Goal: Task Accomplishment & Management: Use online tool/utility

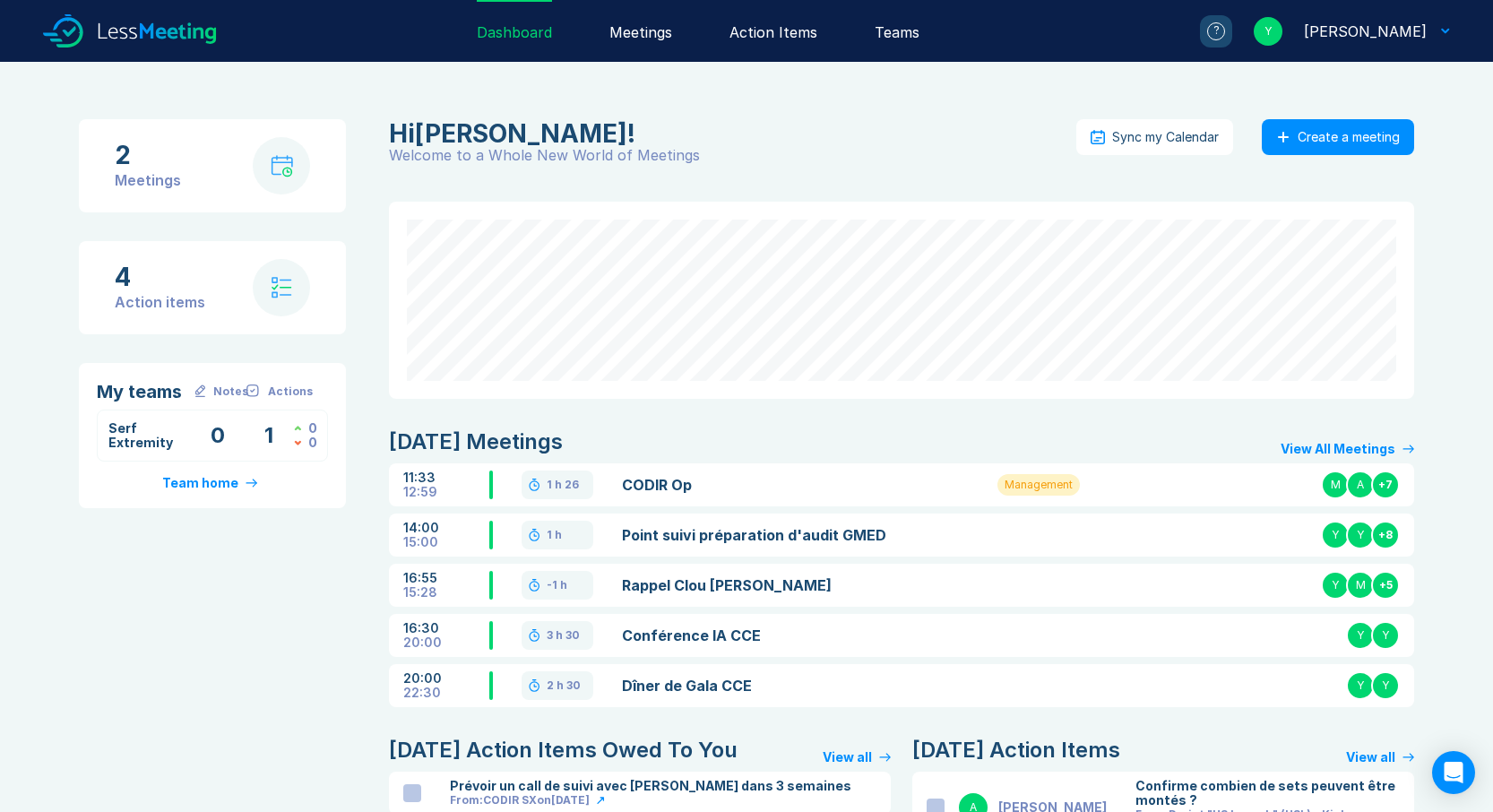
click at [949, 590] on link "Rappel Clou [PERSON_NAME]" at bounding box center [787, 585] width 332 height 21
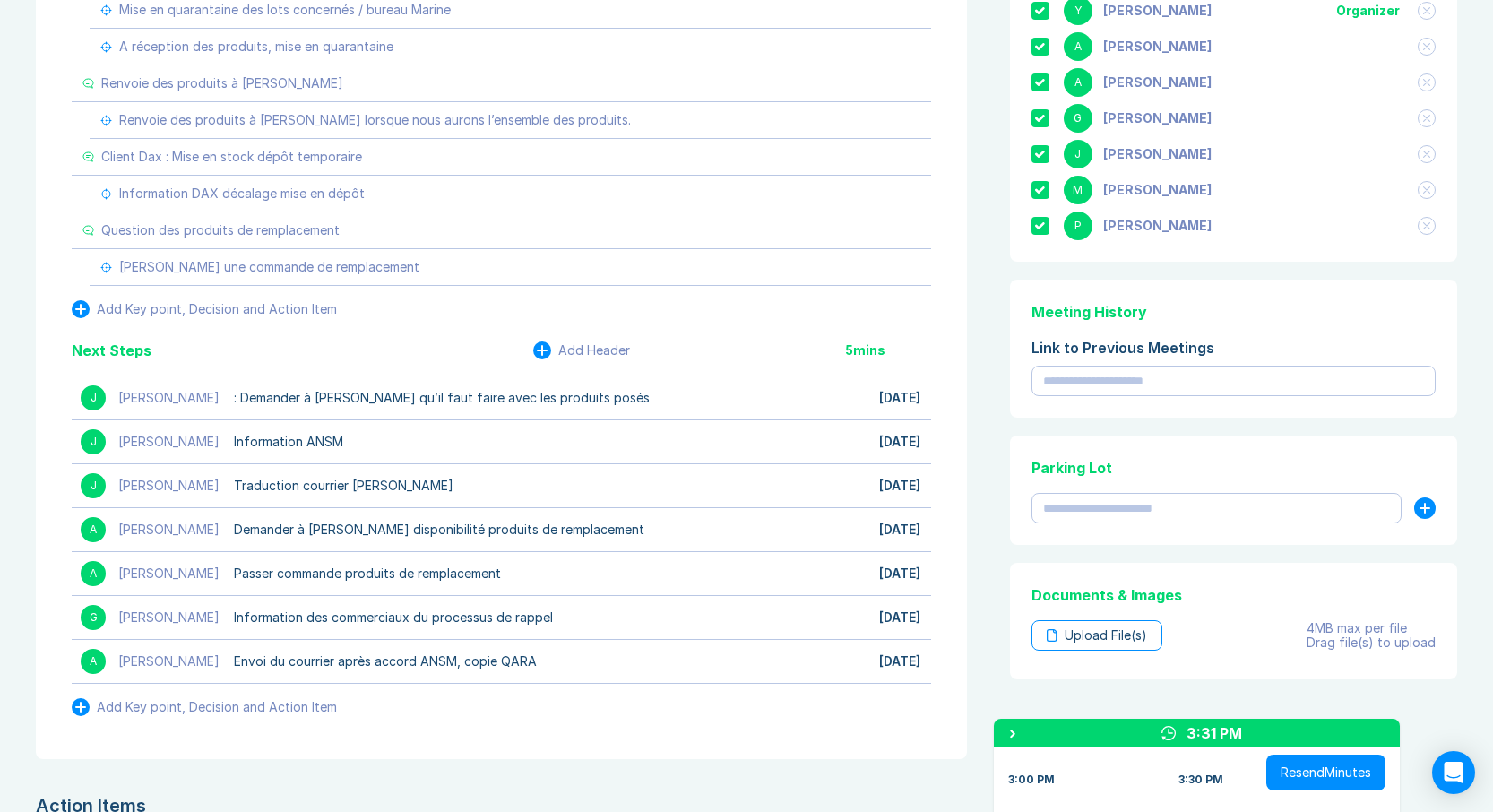
scroll to position [817, 0]
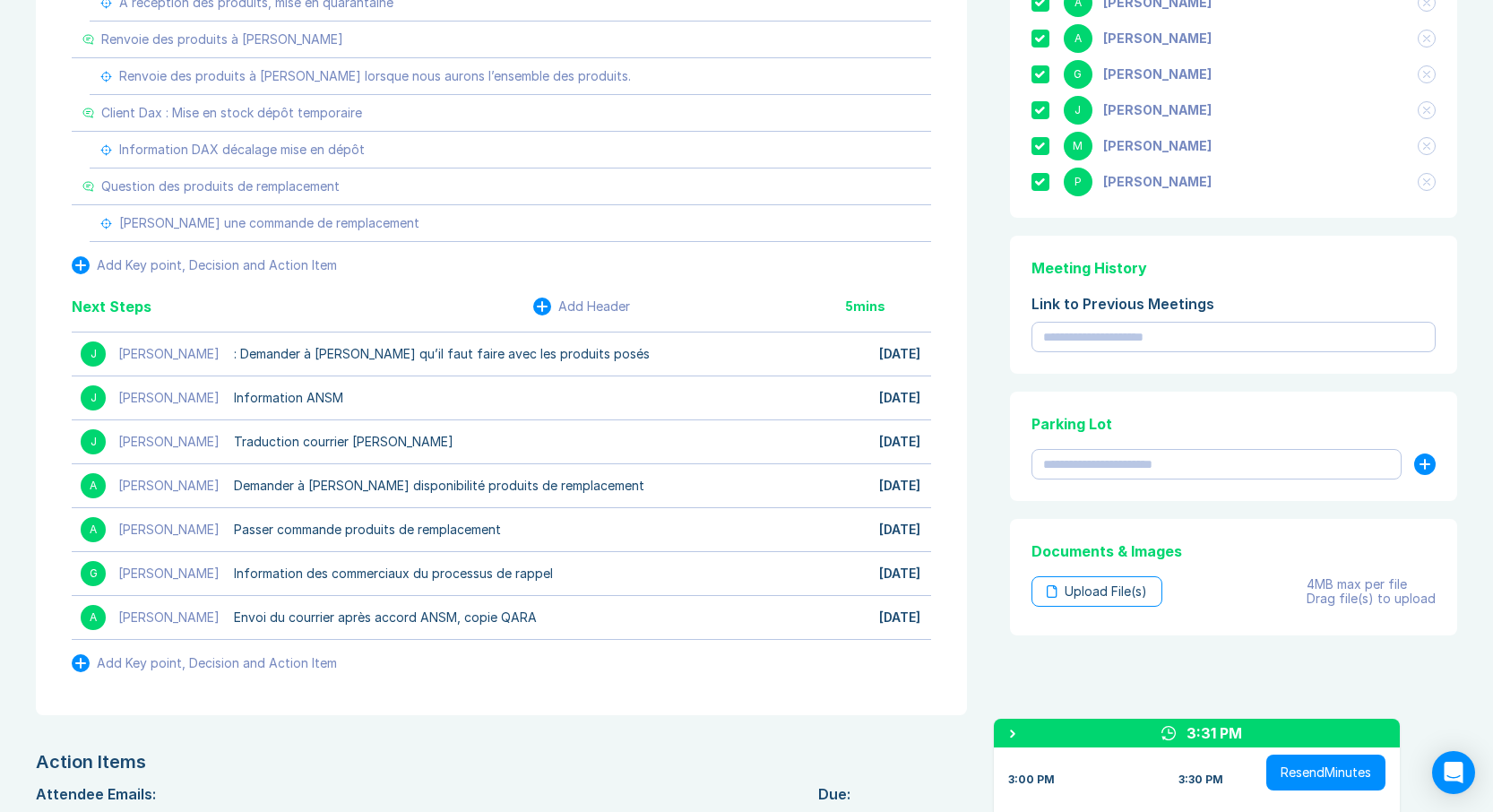
click at [1313, 774] on button "Resend Minutes" at bounding box center [1325, 772] width 119 height 35
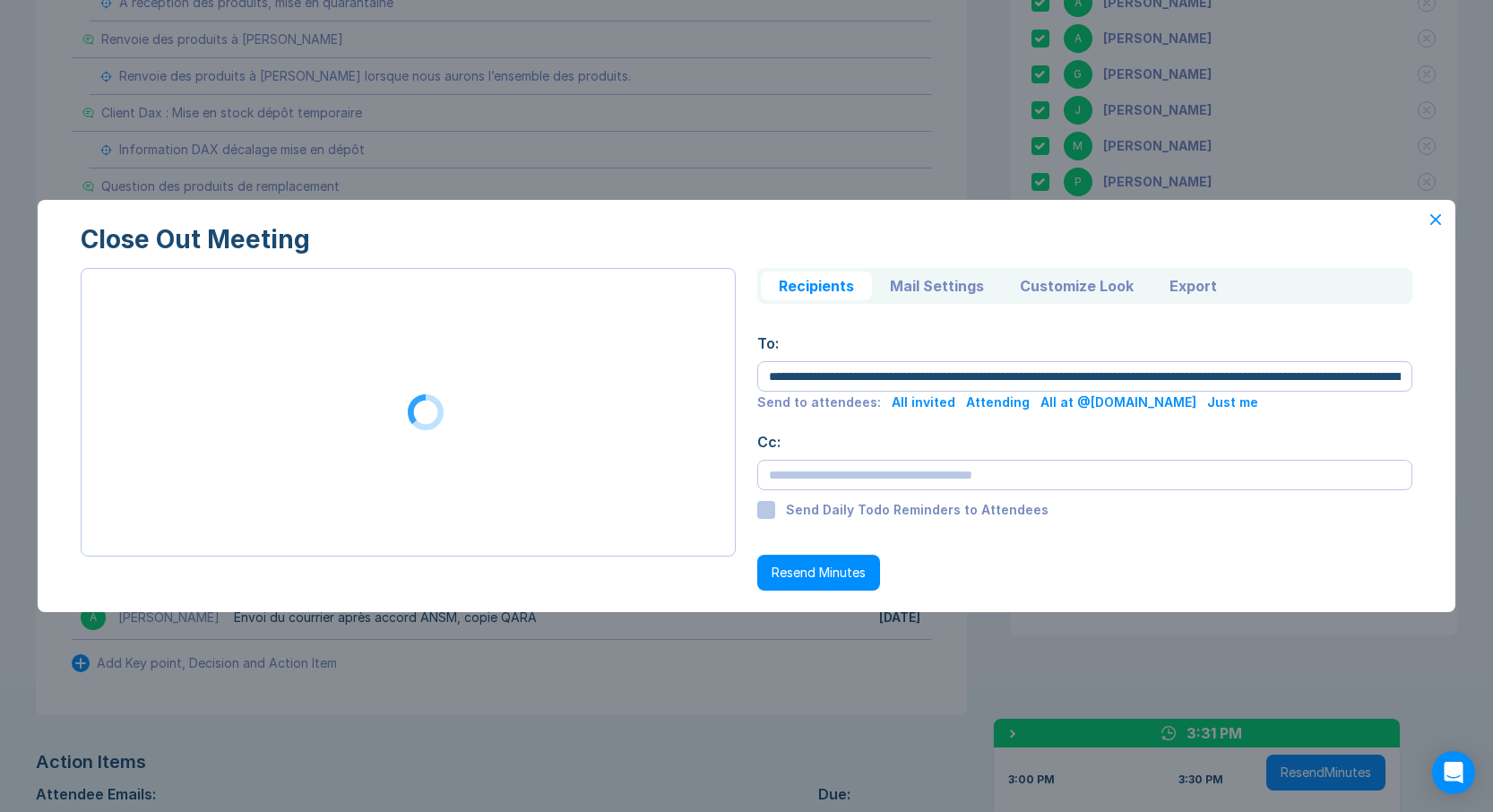
click at [1060, 284] on button "Customize Look" at bounding box center [1076, 286] width 149 height 29
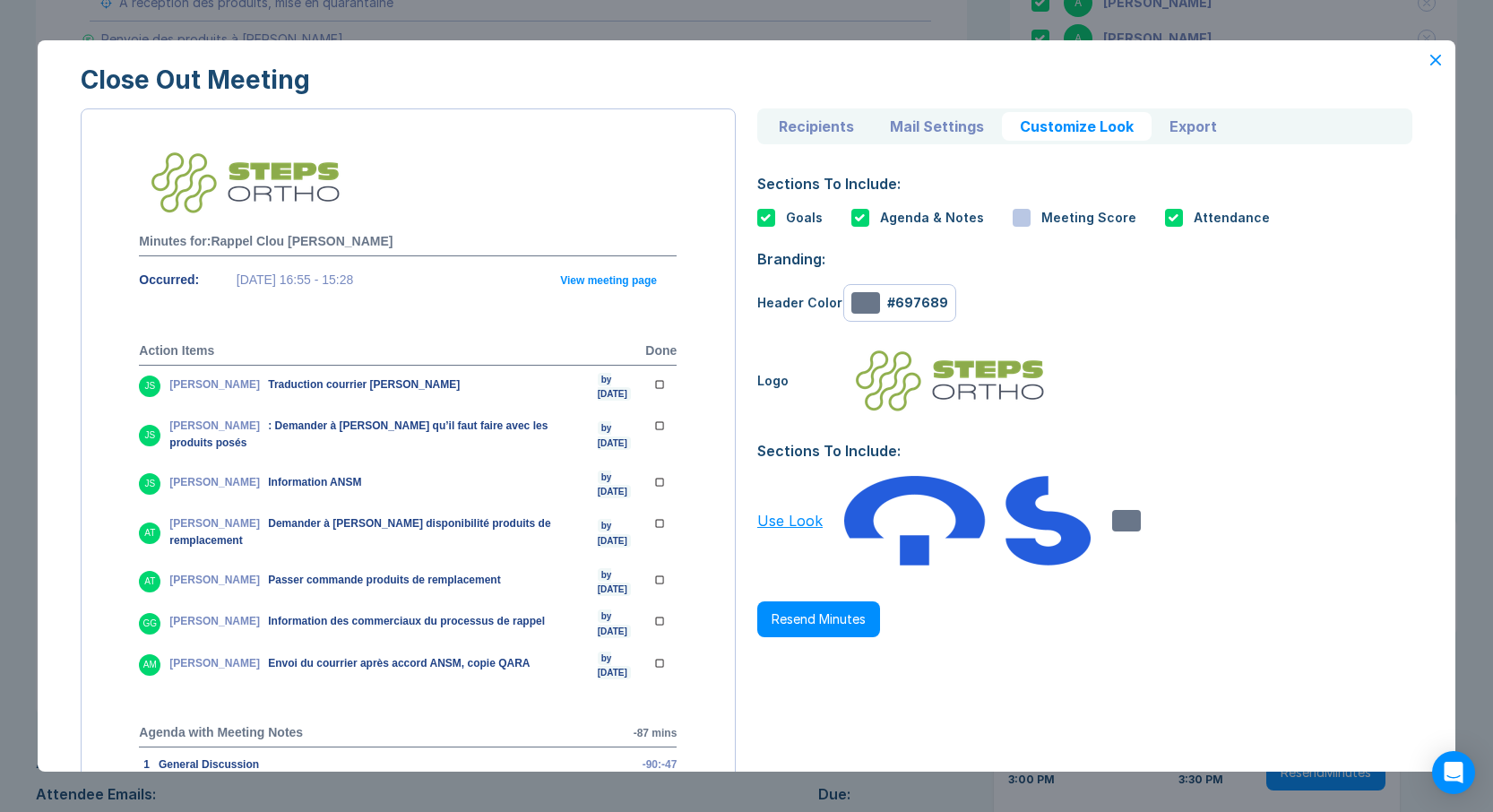
click at [935, 123] on button "Mail Settings" at bounding box center [938, 126] width 130 height 29
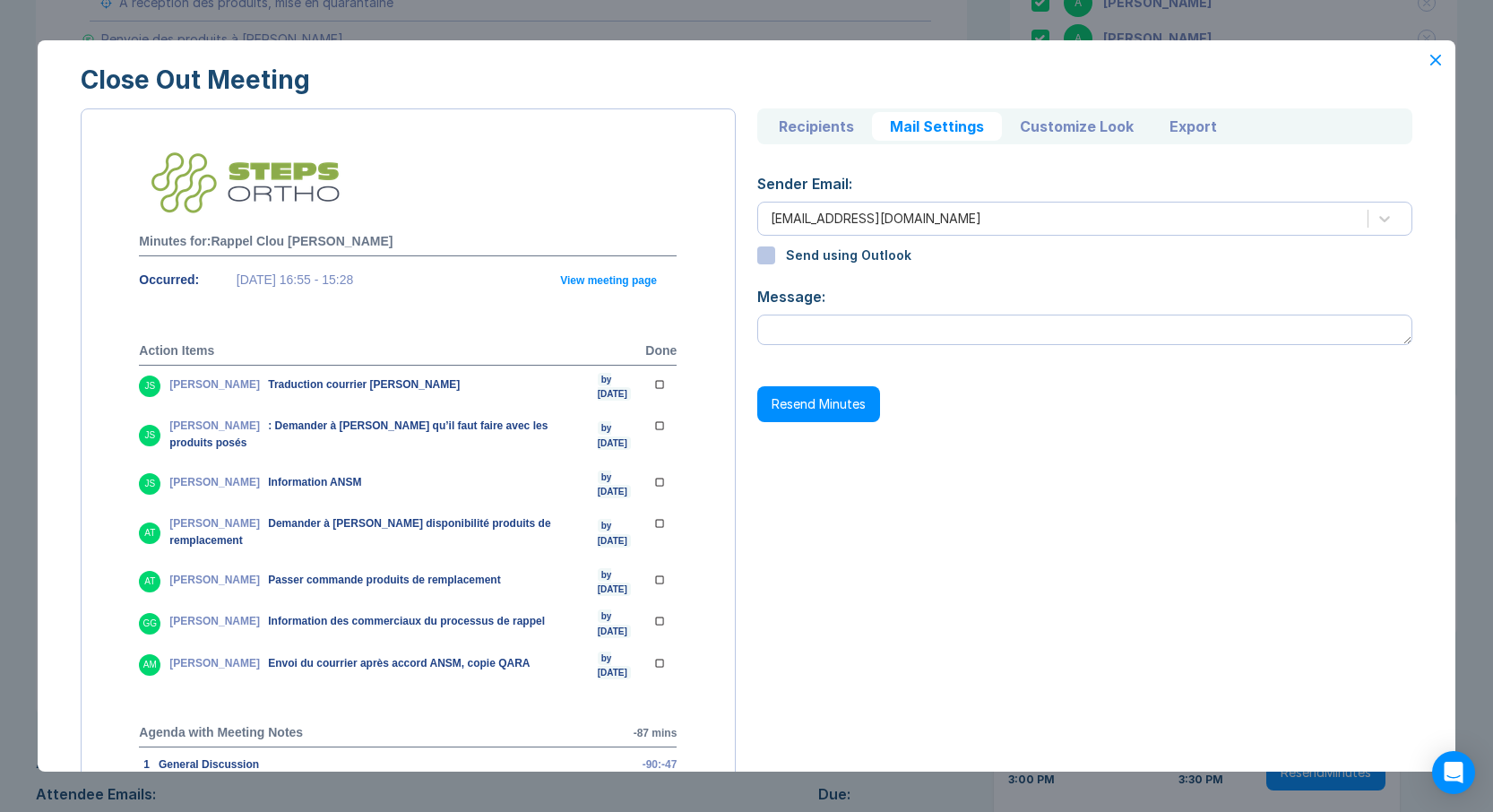
click at [817, 125] on button "Recipients" at bounding box center [817, 126] width 111 height 29
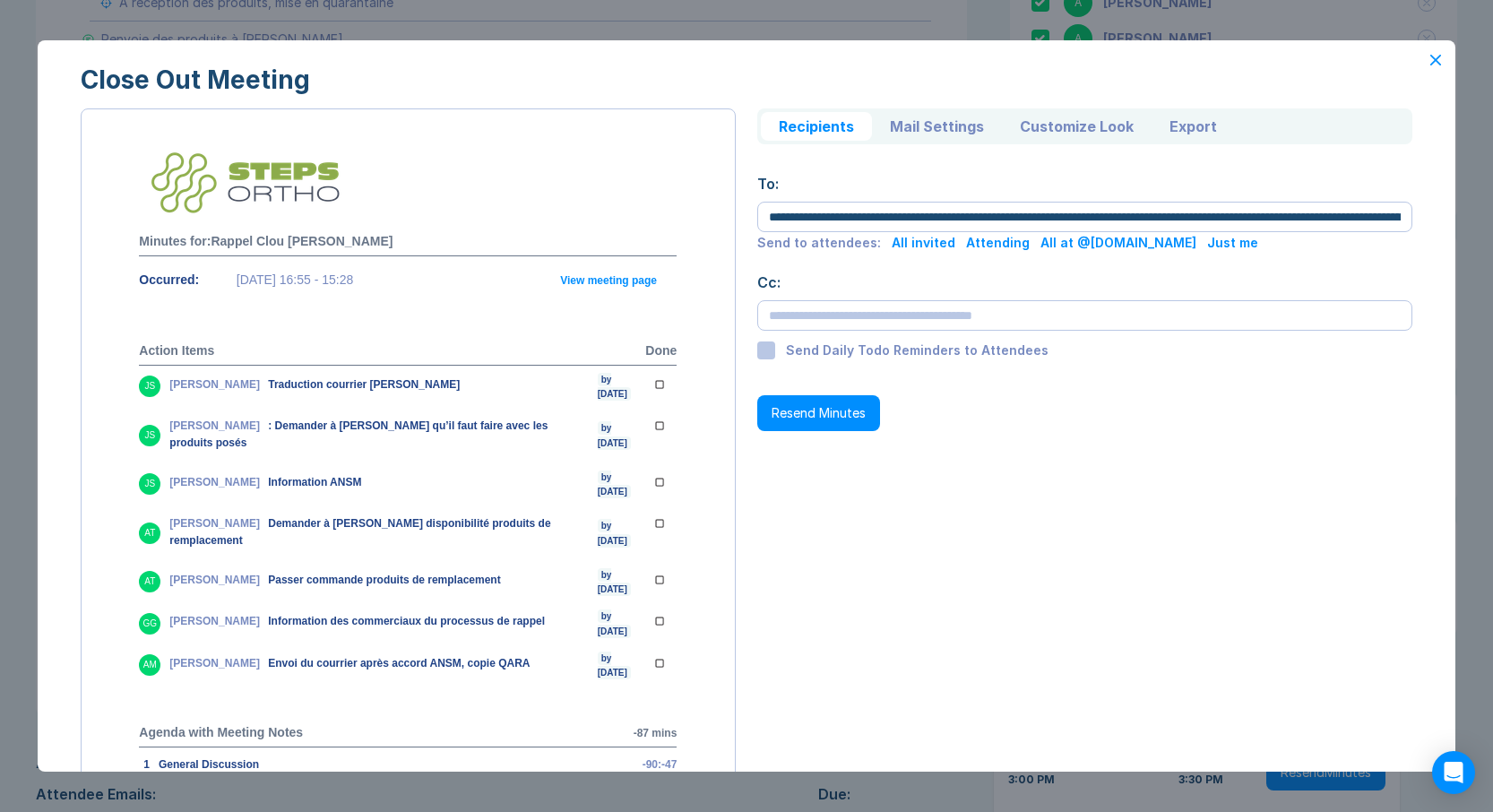
click at [762, 354] on div at bounding box center [766, 350] width 18 height 18
click at [799, 412] on button "Resend Minutes" at bounding box center [819, 413] width 123 height 35
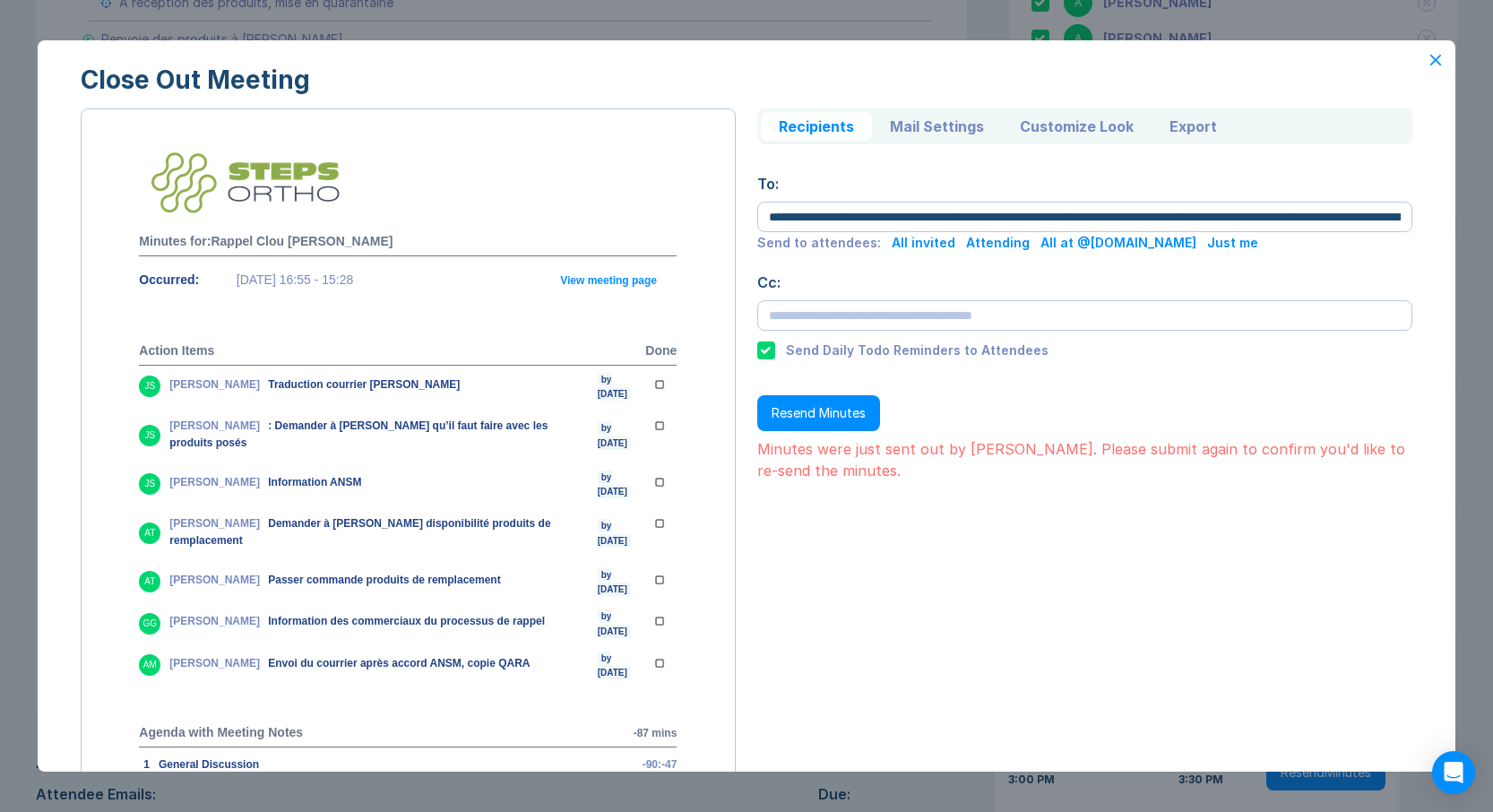
click at [799, 412] on button "Resend Minutes" at bounding box center [819, 413] width 123 height 35
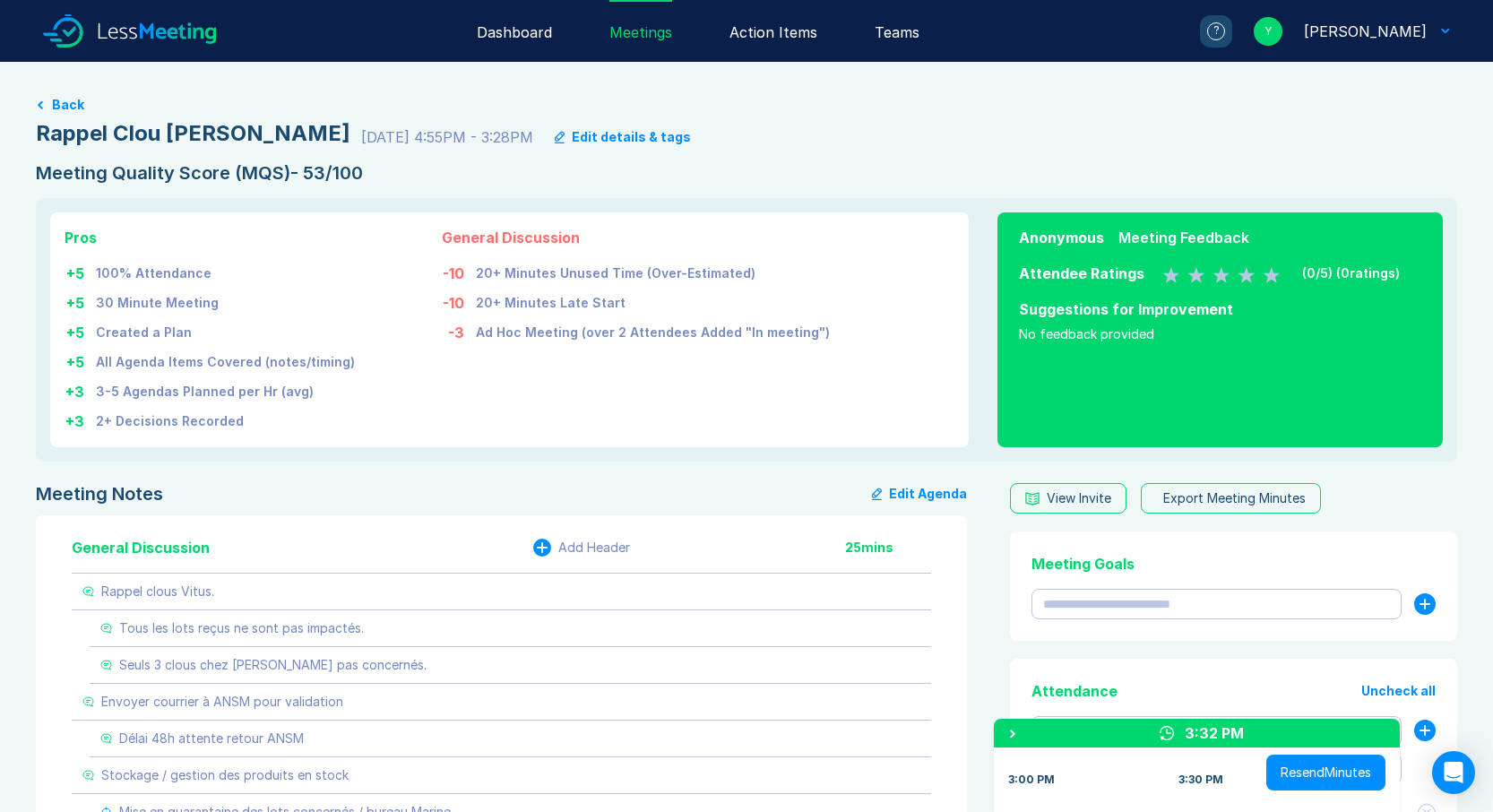
click at [503, 28] on div "Dashboard" at bounding box center [514, 31] width 76 height 62
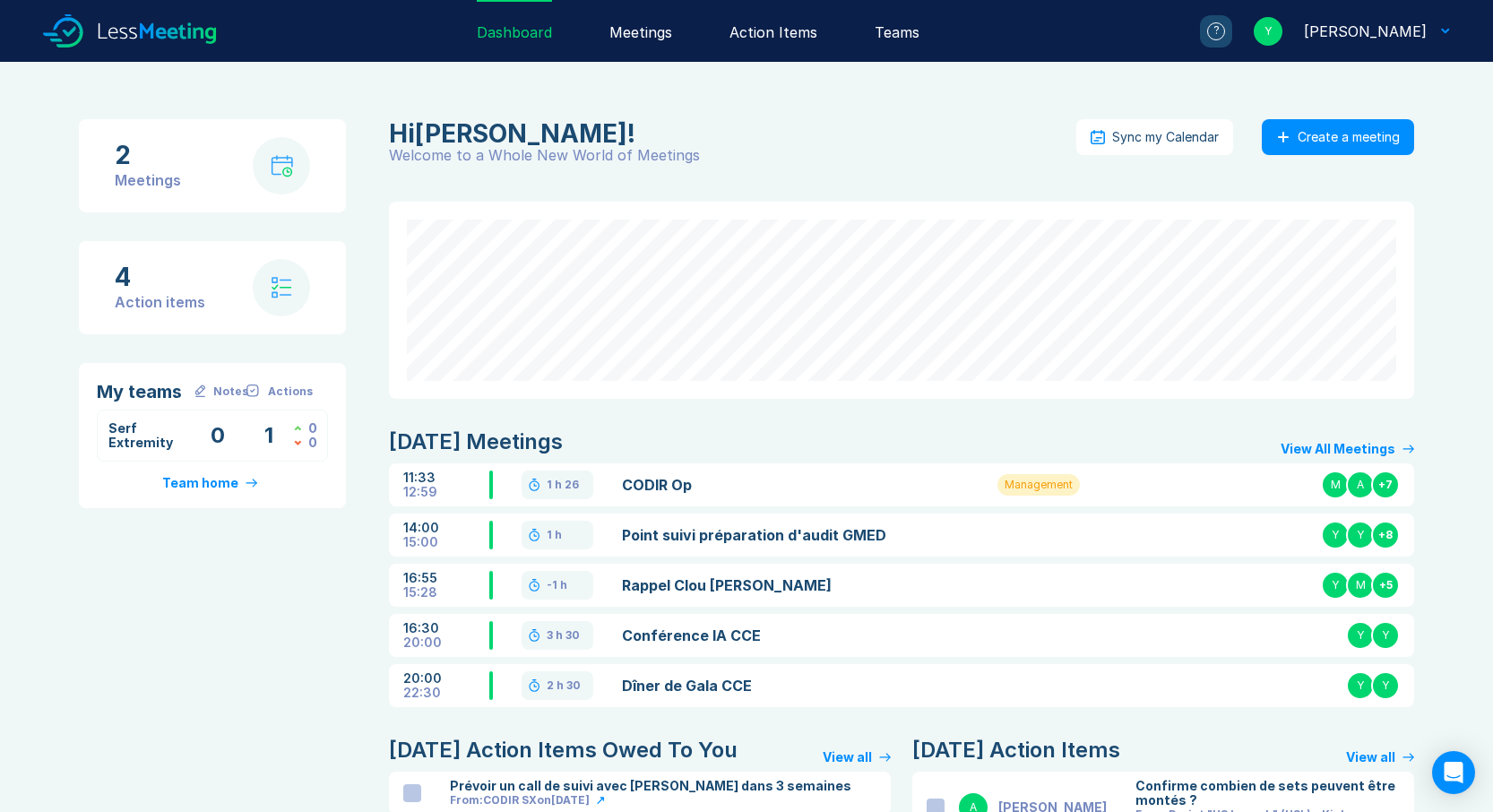
scroll to position [124, 0]
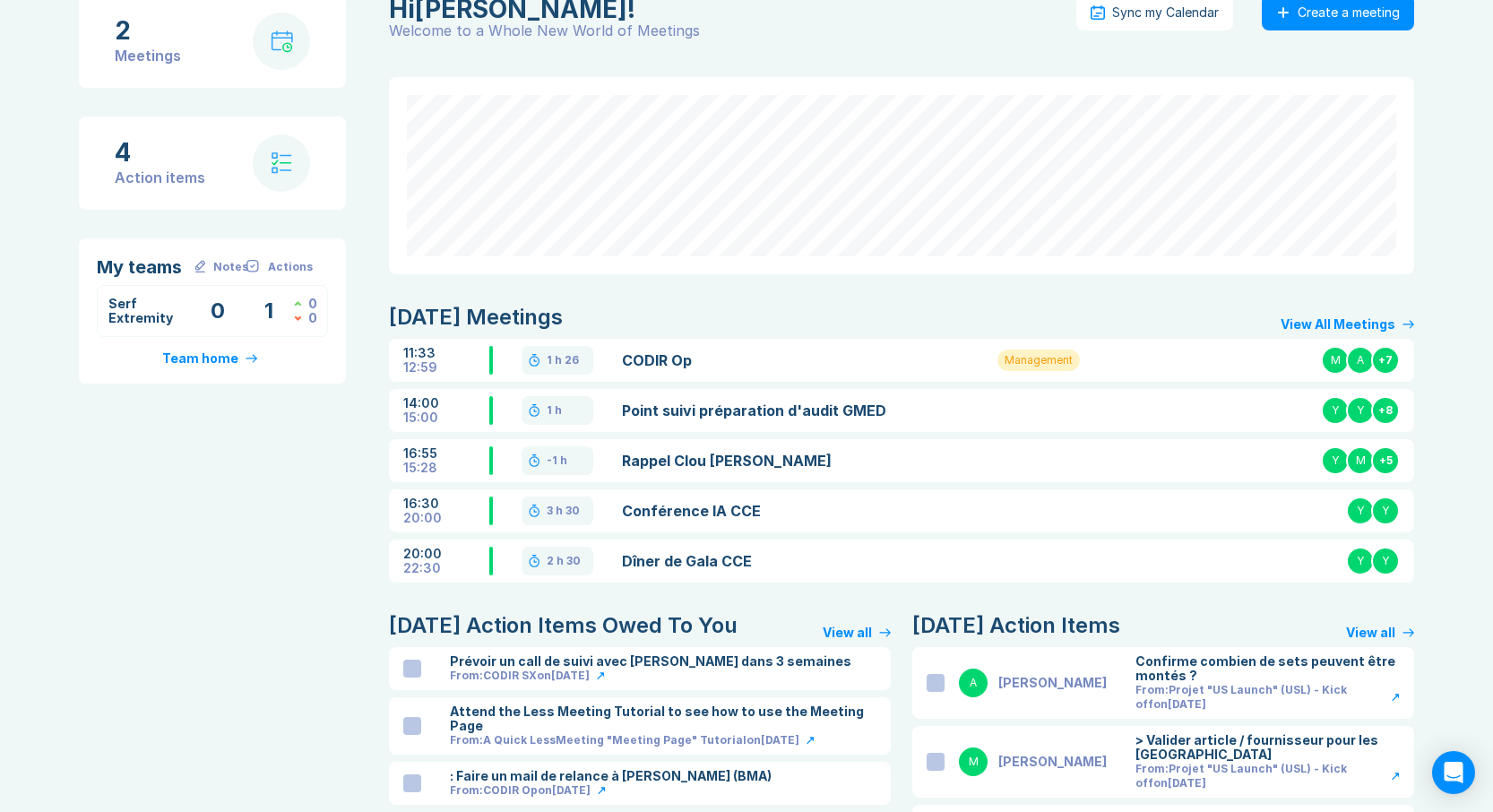
click at [657, 356] on link "CODIR Op" at bounding box center [787, 360] width 332 height 21
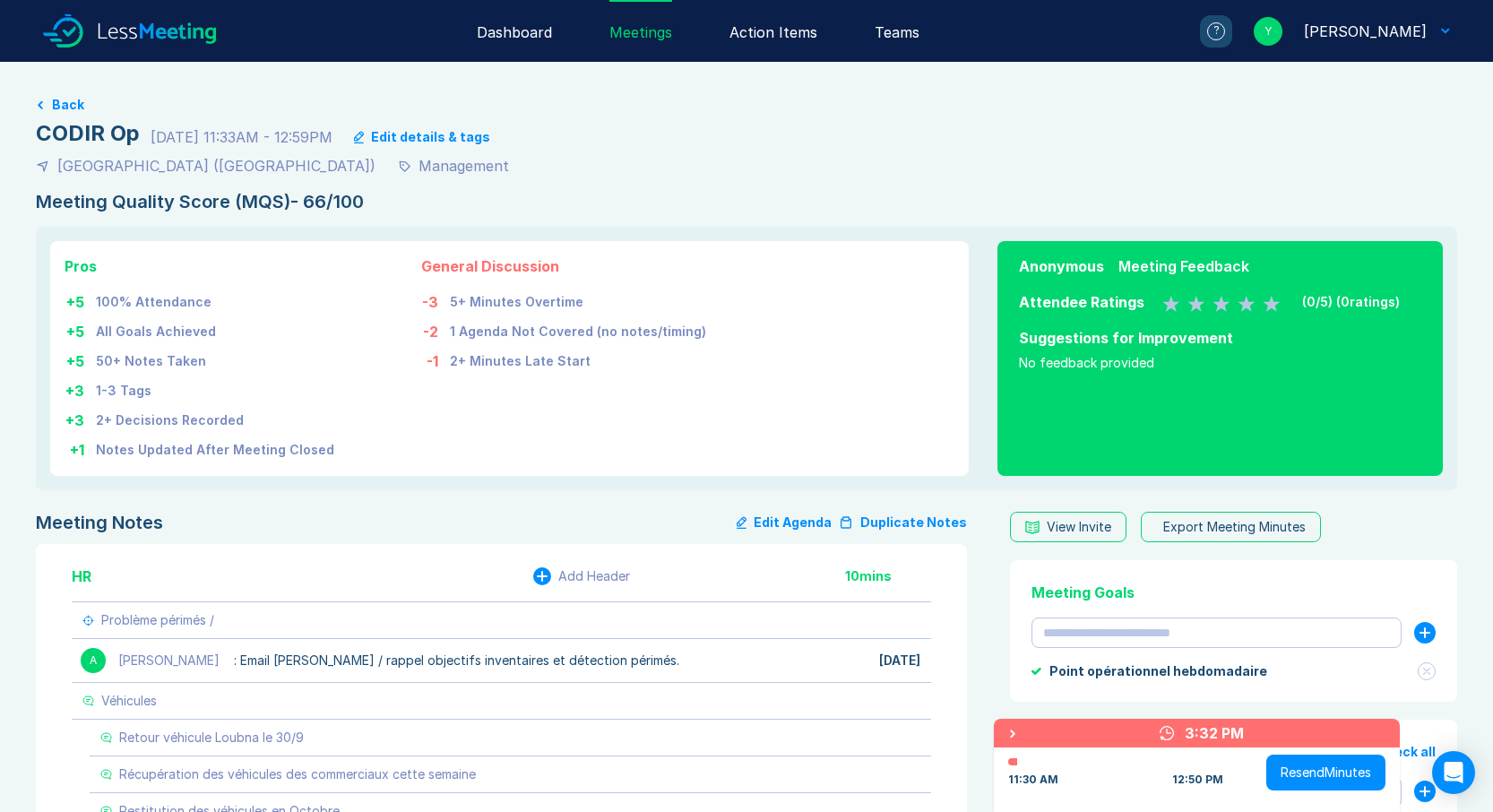
click at [1310, 772] on button "Resend Minutes" at bounding box center [1325, 772] width 119 height 35
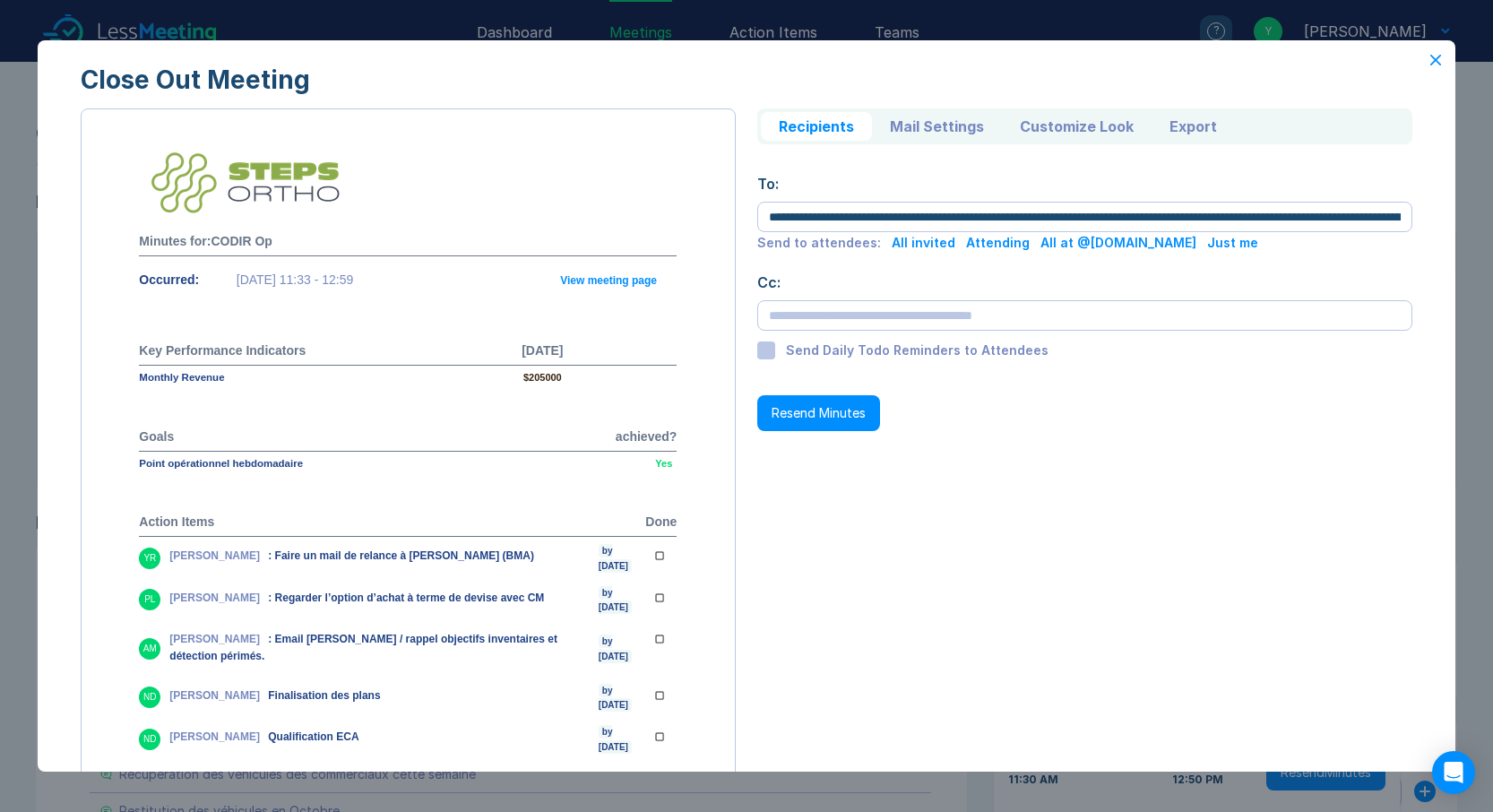
click at [758, 351] on div at bounding box center [766, 350] width 18 height 18
click at [792, 416] on button "Resend Minutes" at bounding box center [819, 413] width 123 height 35
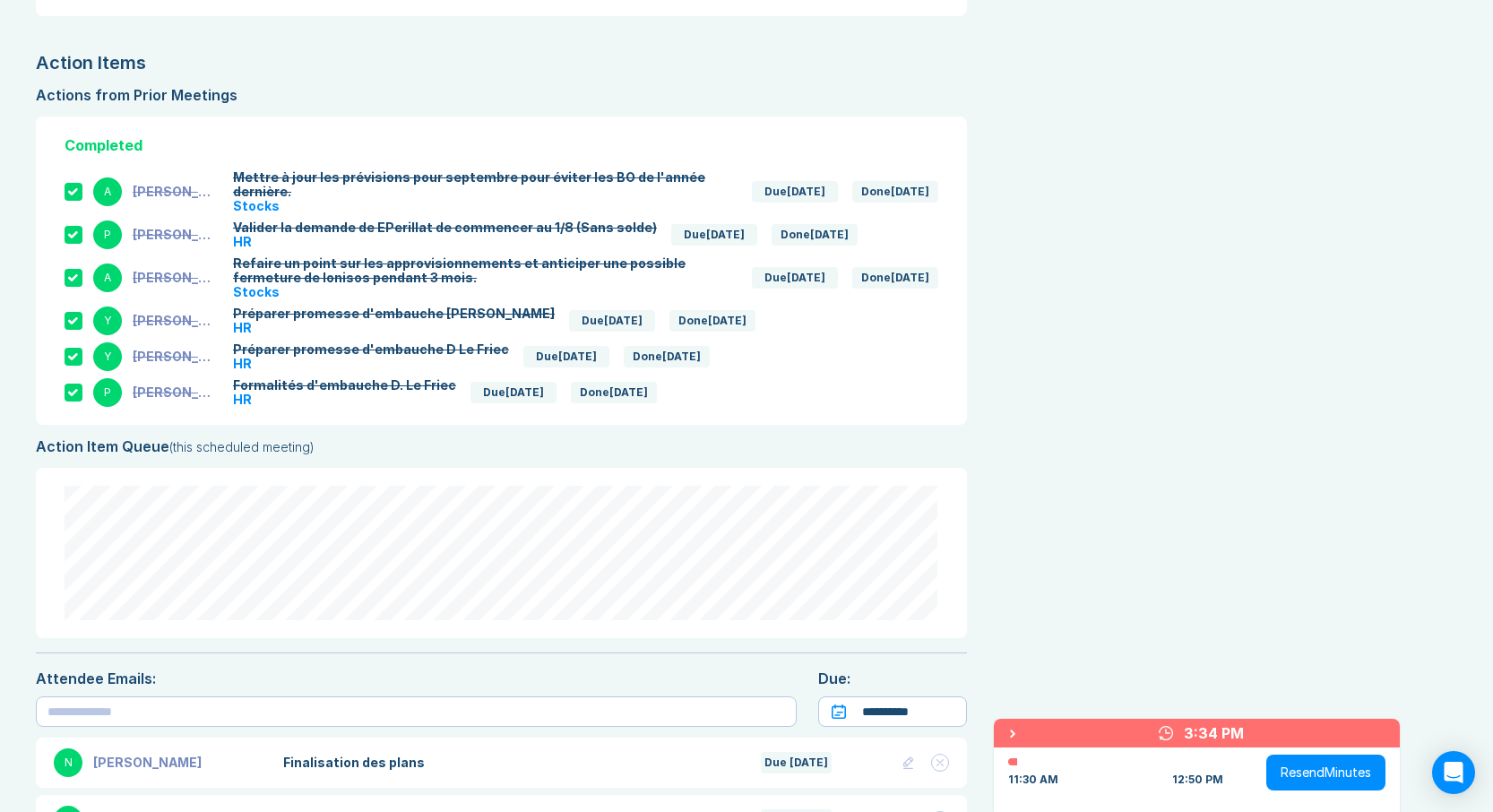
scroll to position [5121, 0]
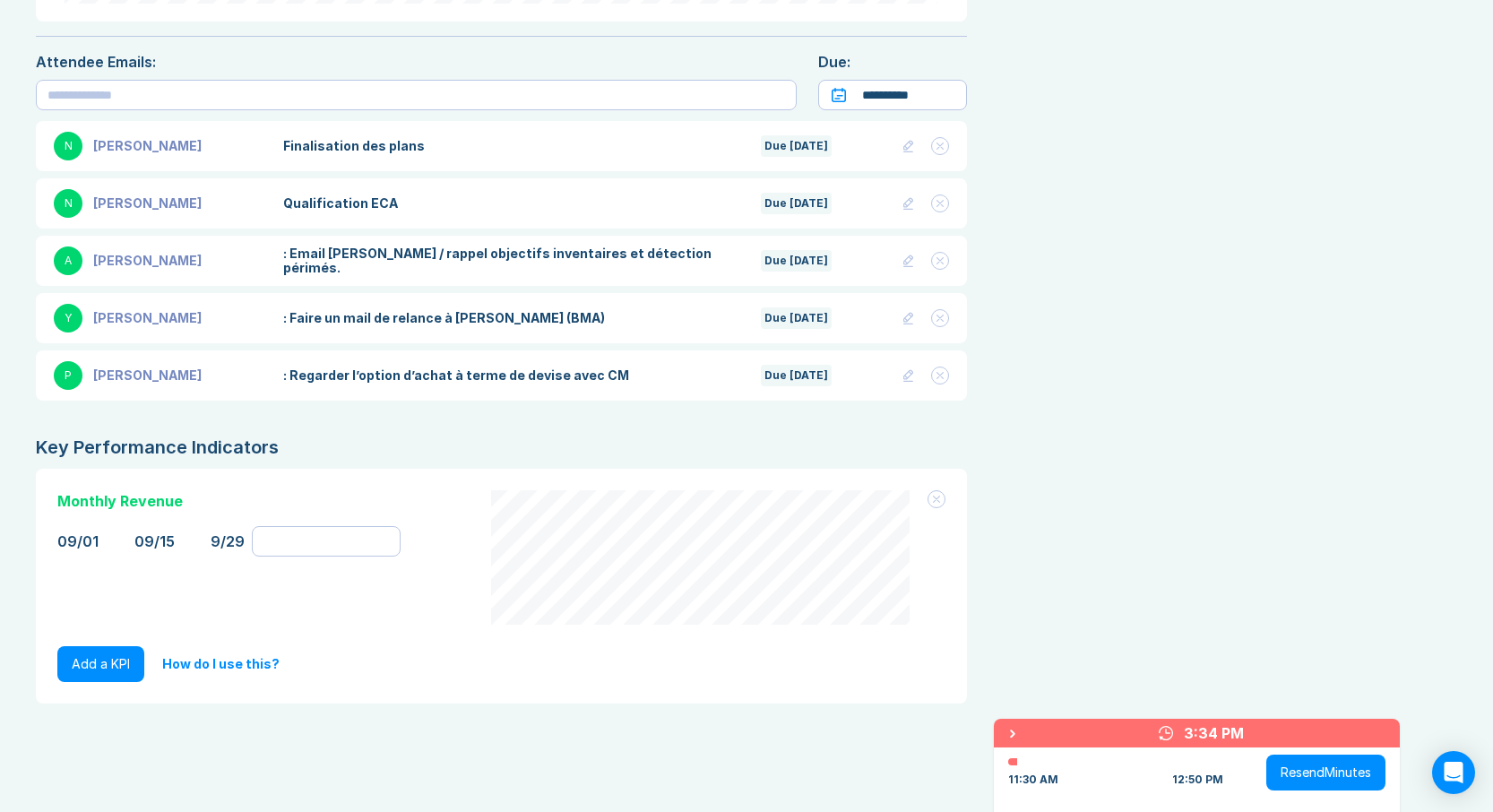
click at [1319, 769] on button "Resend Minutes" at bounding box center [1325, 772] width 119 height 35
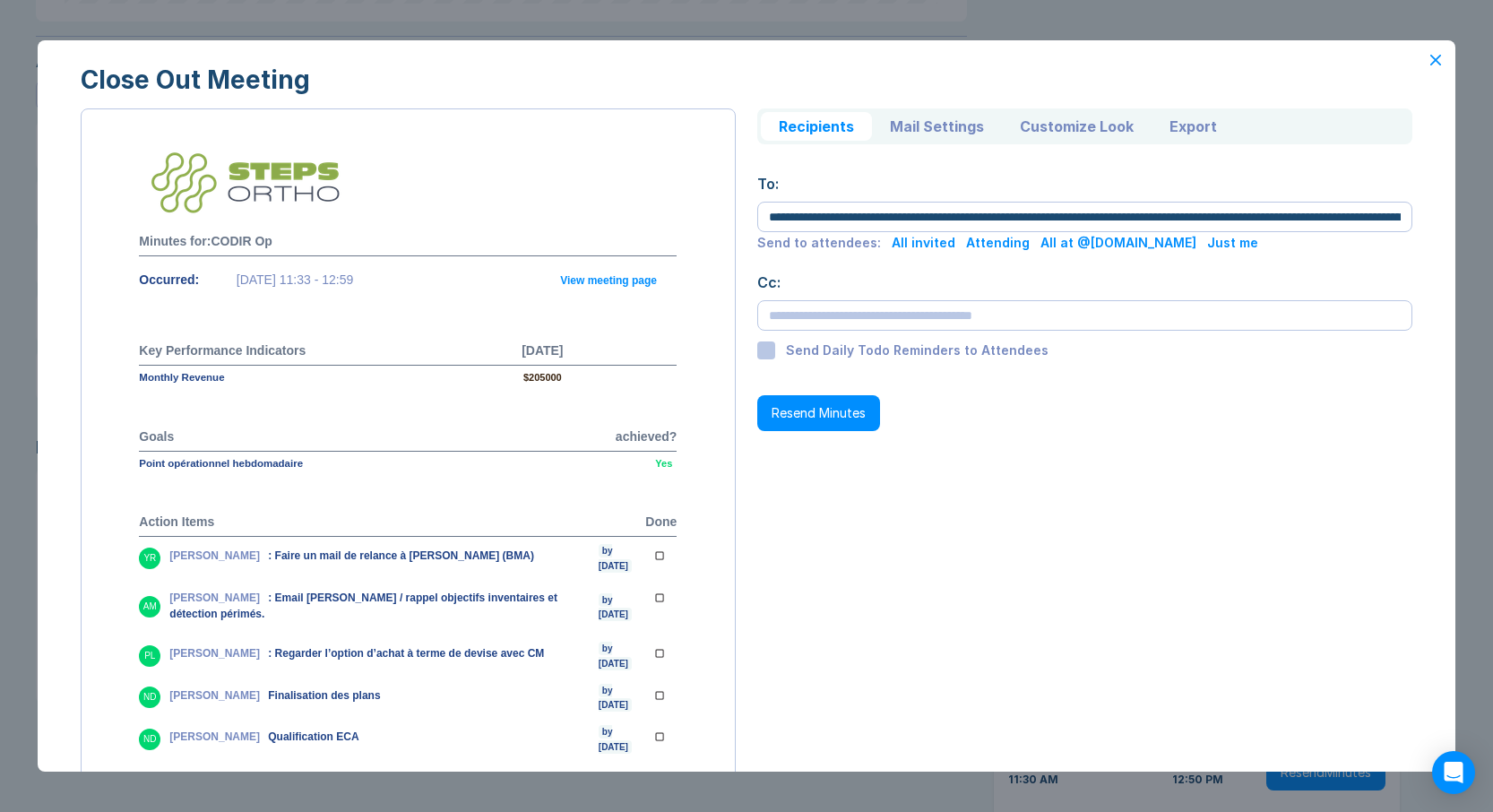
click at [1180, 125] on button "Export" at bounding box center [1193, 126] width 83 height 29
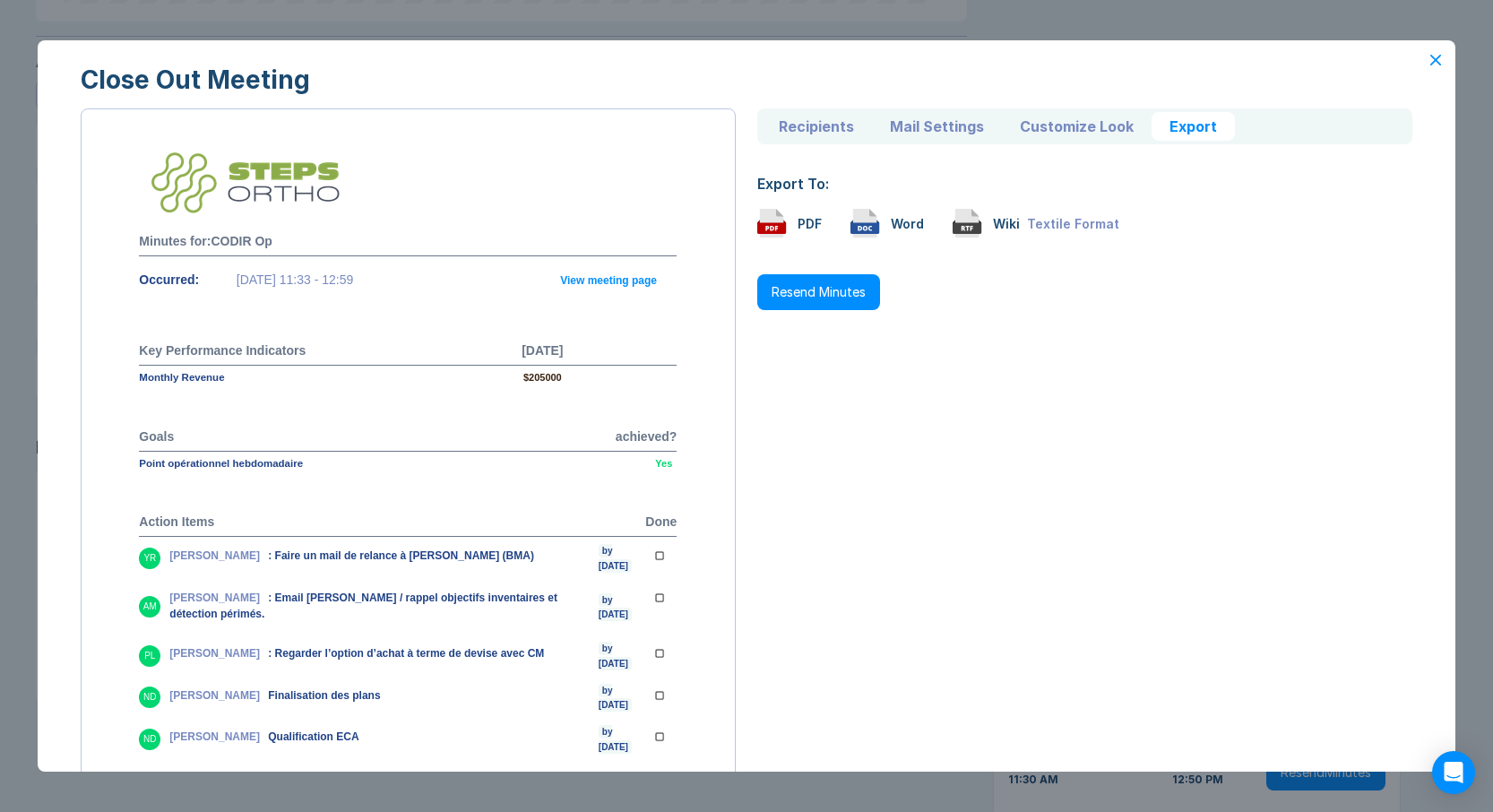
click at [765, 219] on icon at bounding box center [772, 223] width 24 height 29
click at [1431, 57] on icon at bounding box center [1435, 59] width 9 height 9
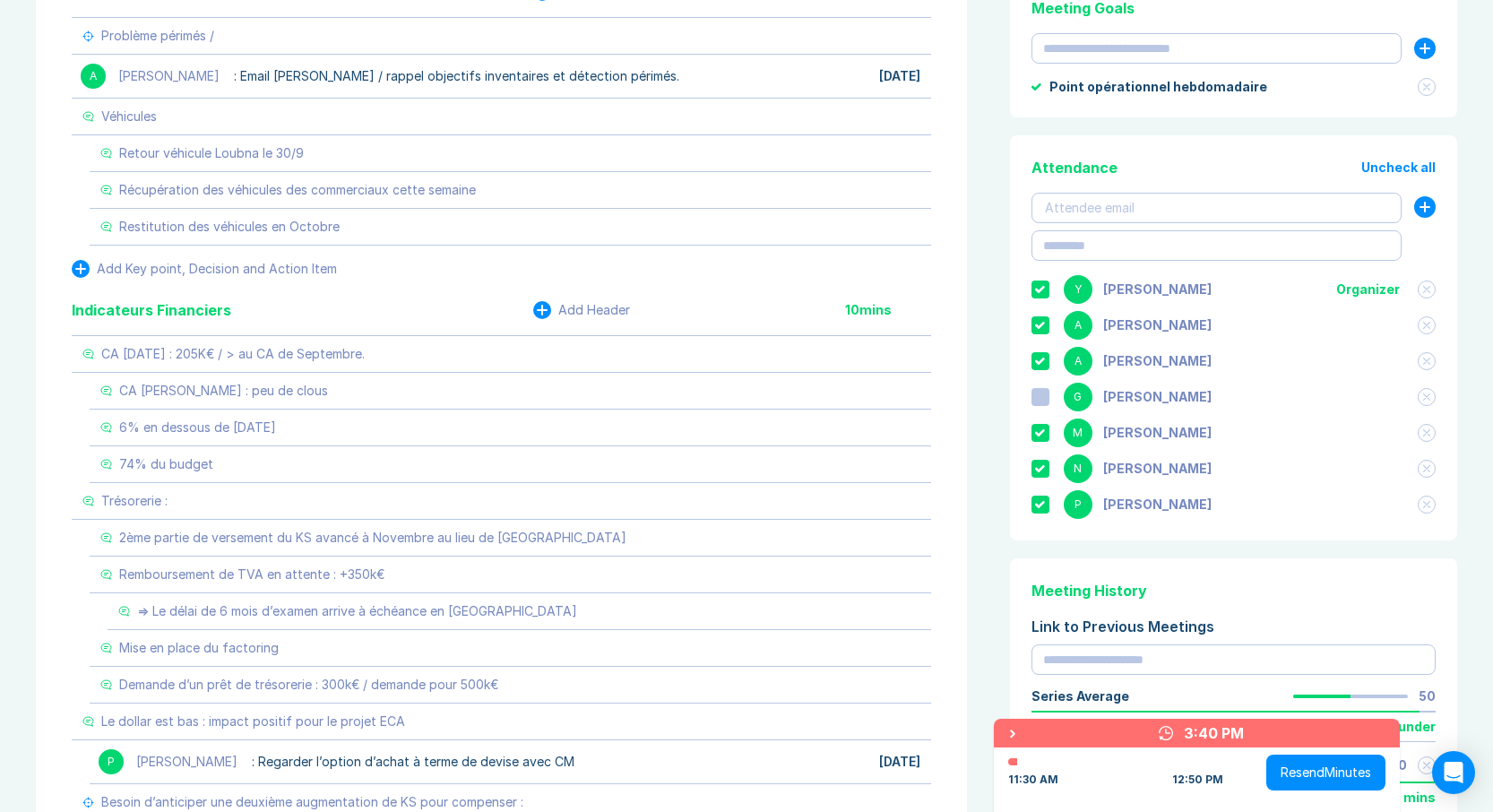
scroll to position [0, 0]
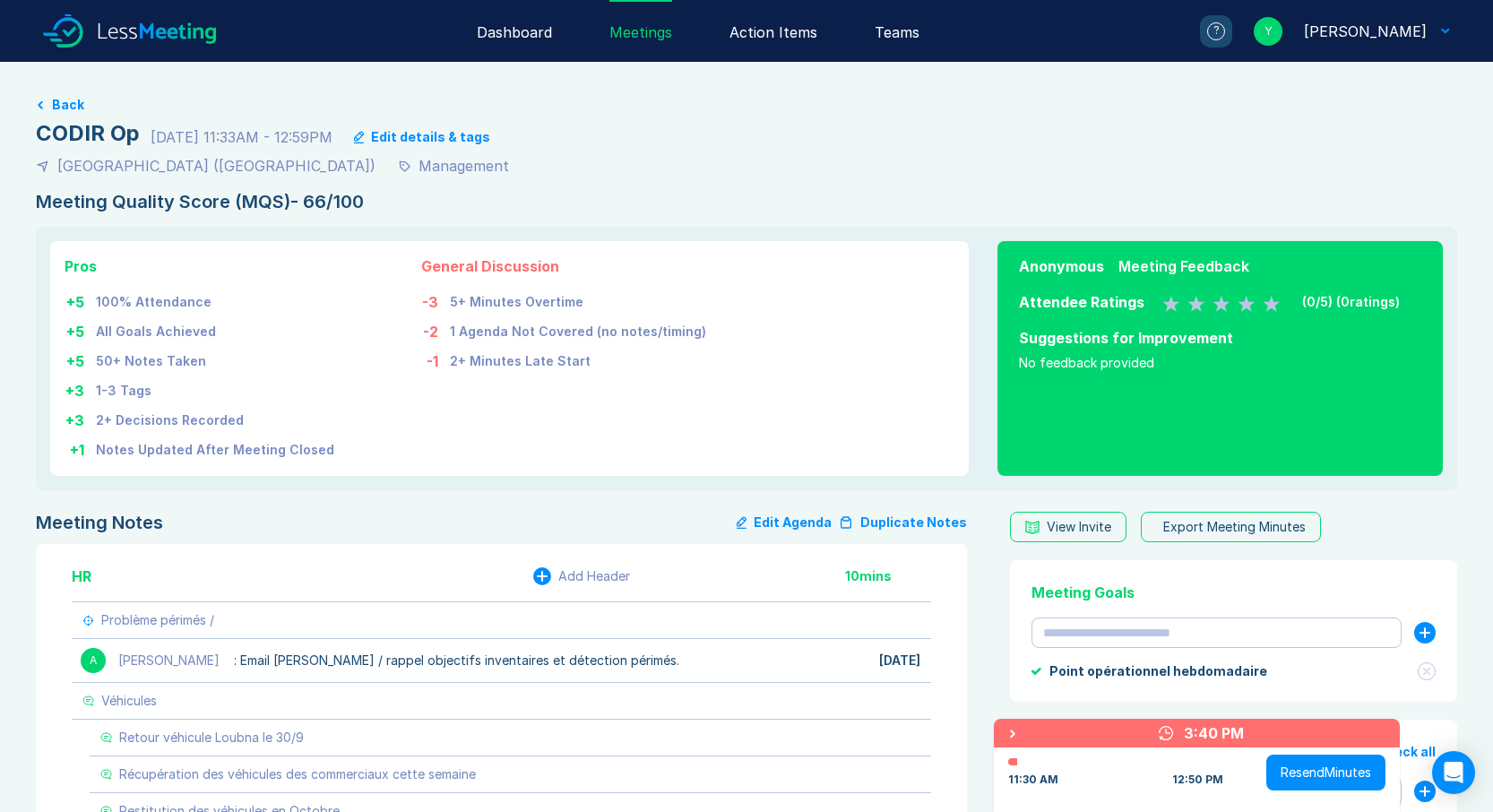
click at [523, 33] on div "Dashboard" at bounding box center [514, 31] width 76 height 62
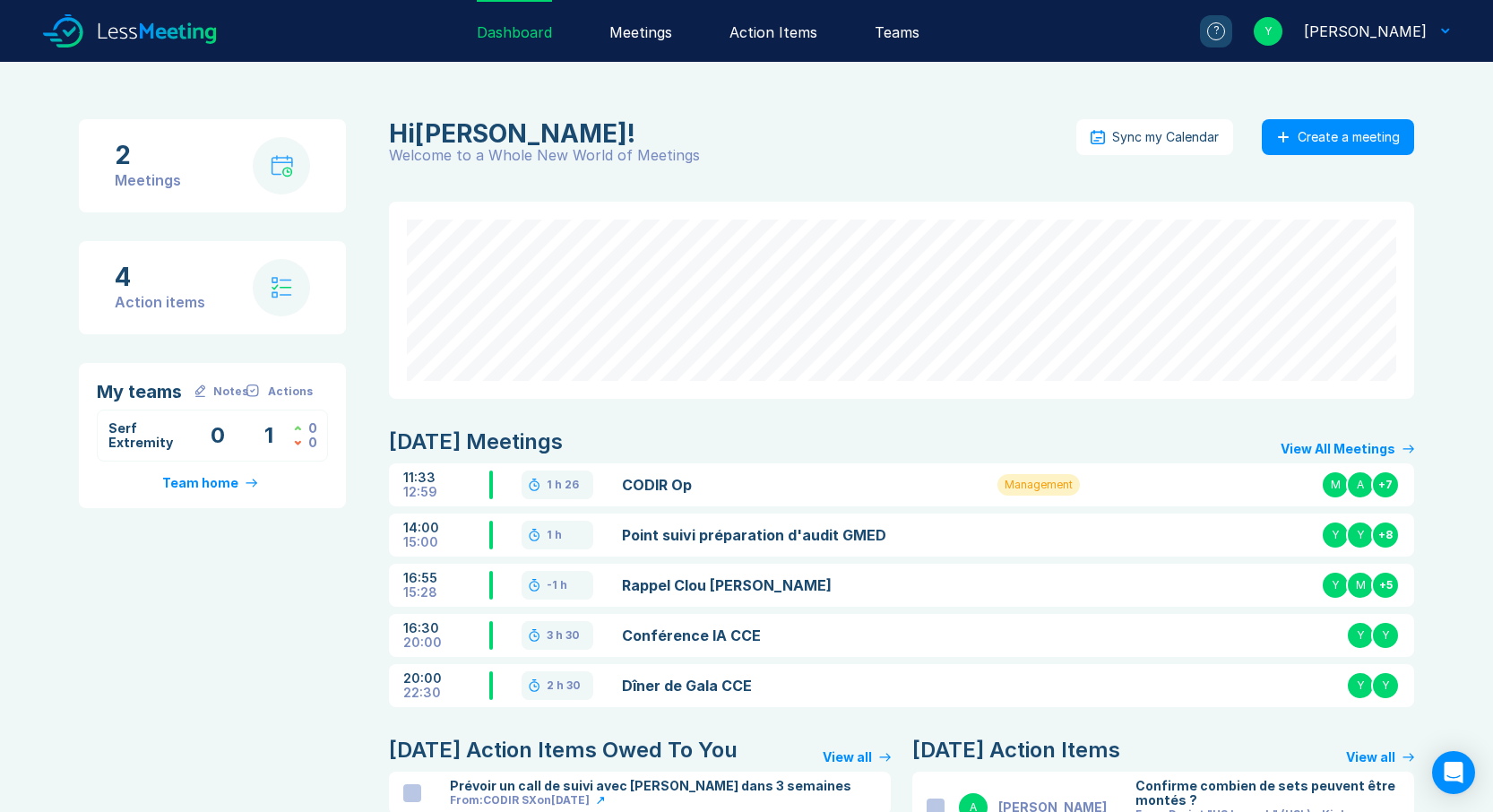
click at [669, 588] on link "Rappel Clou [PERSON_NAME]" at bounding box center [787, 585] width 332 height 21
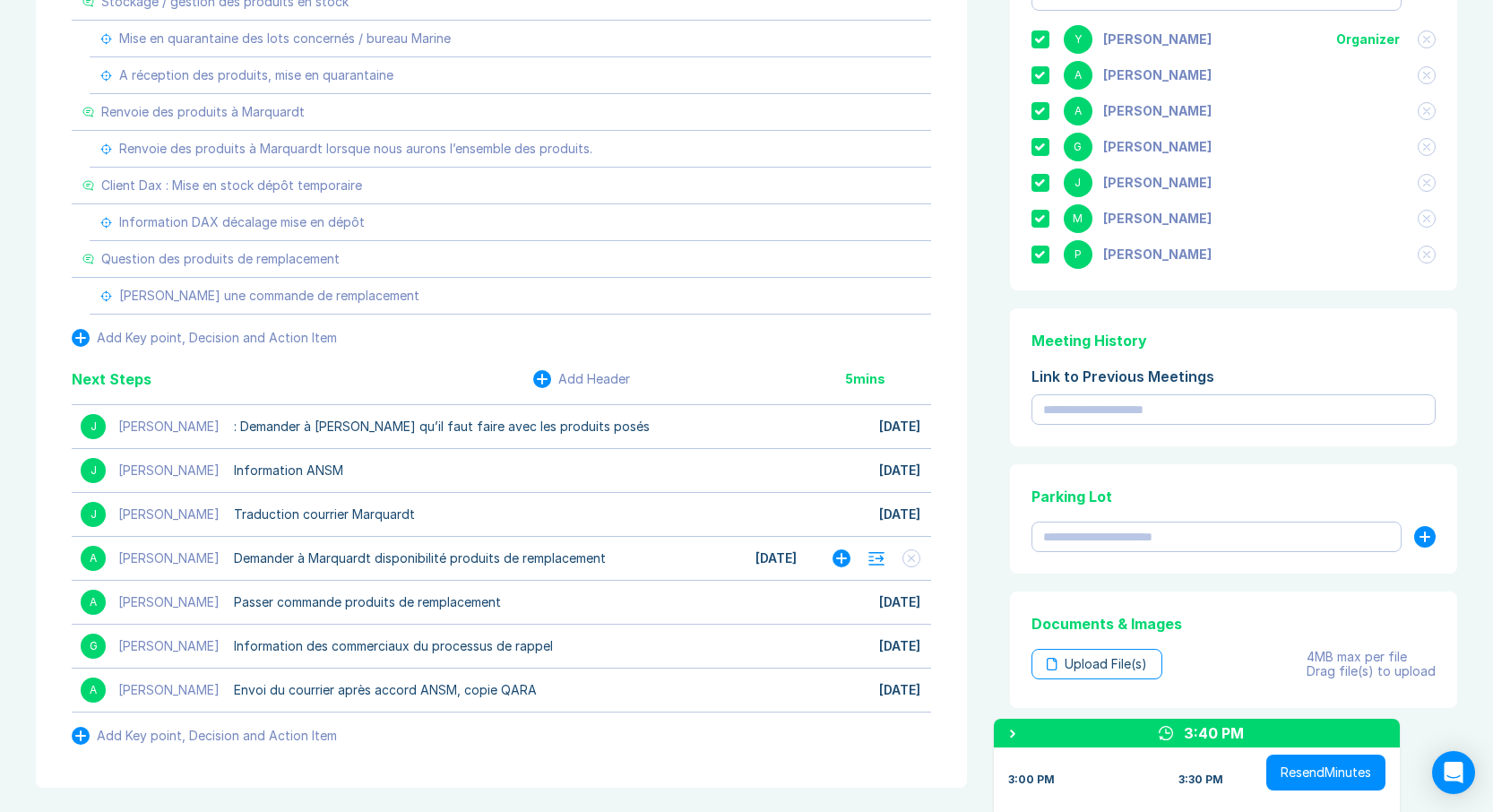
scroll to position [976, 0]
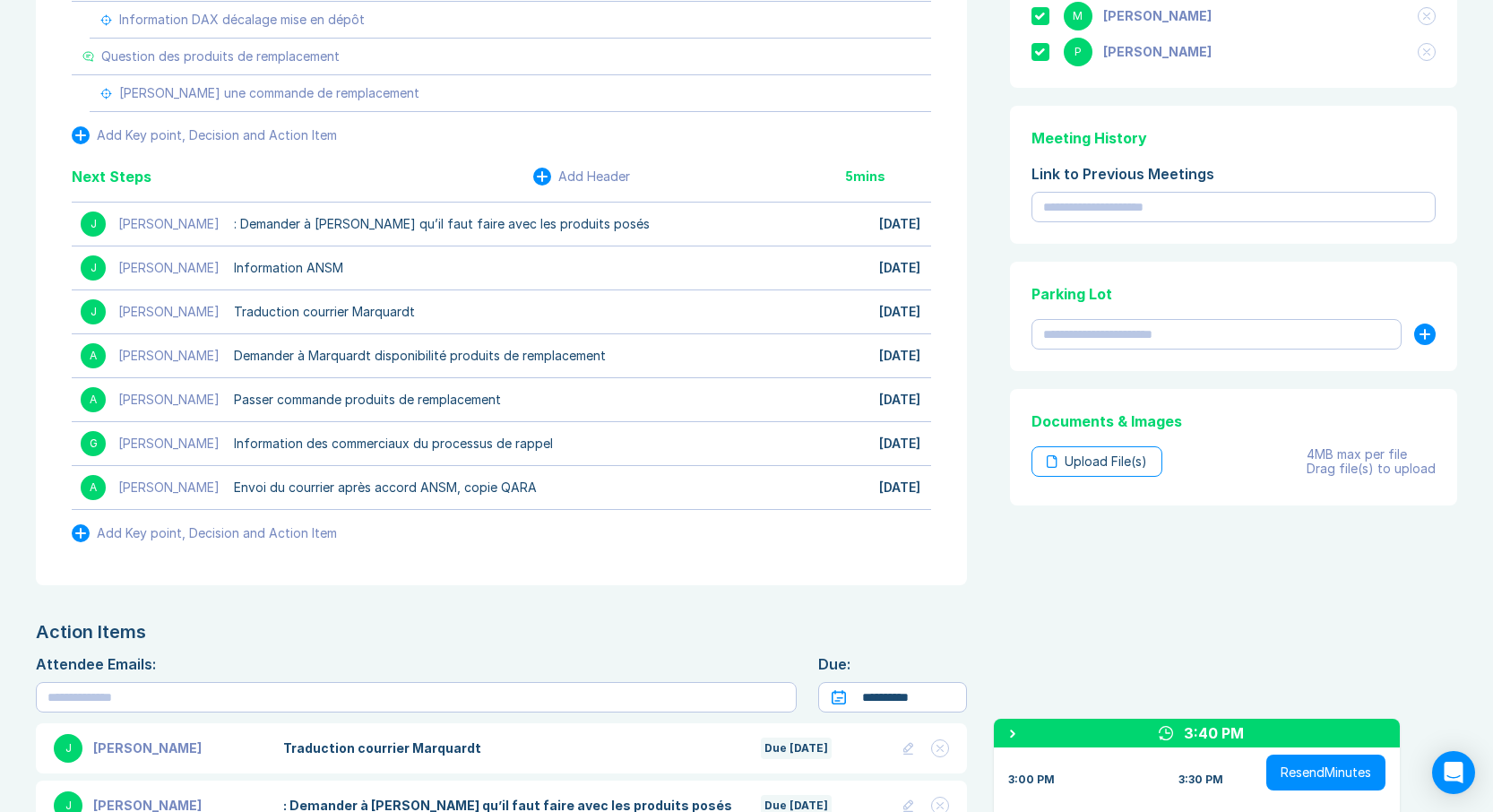
click at [1303, 775] on button "Resend Minutes" at bounding box center [1325, 772] width 119 height 35
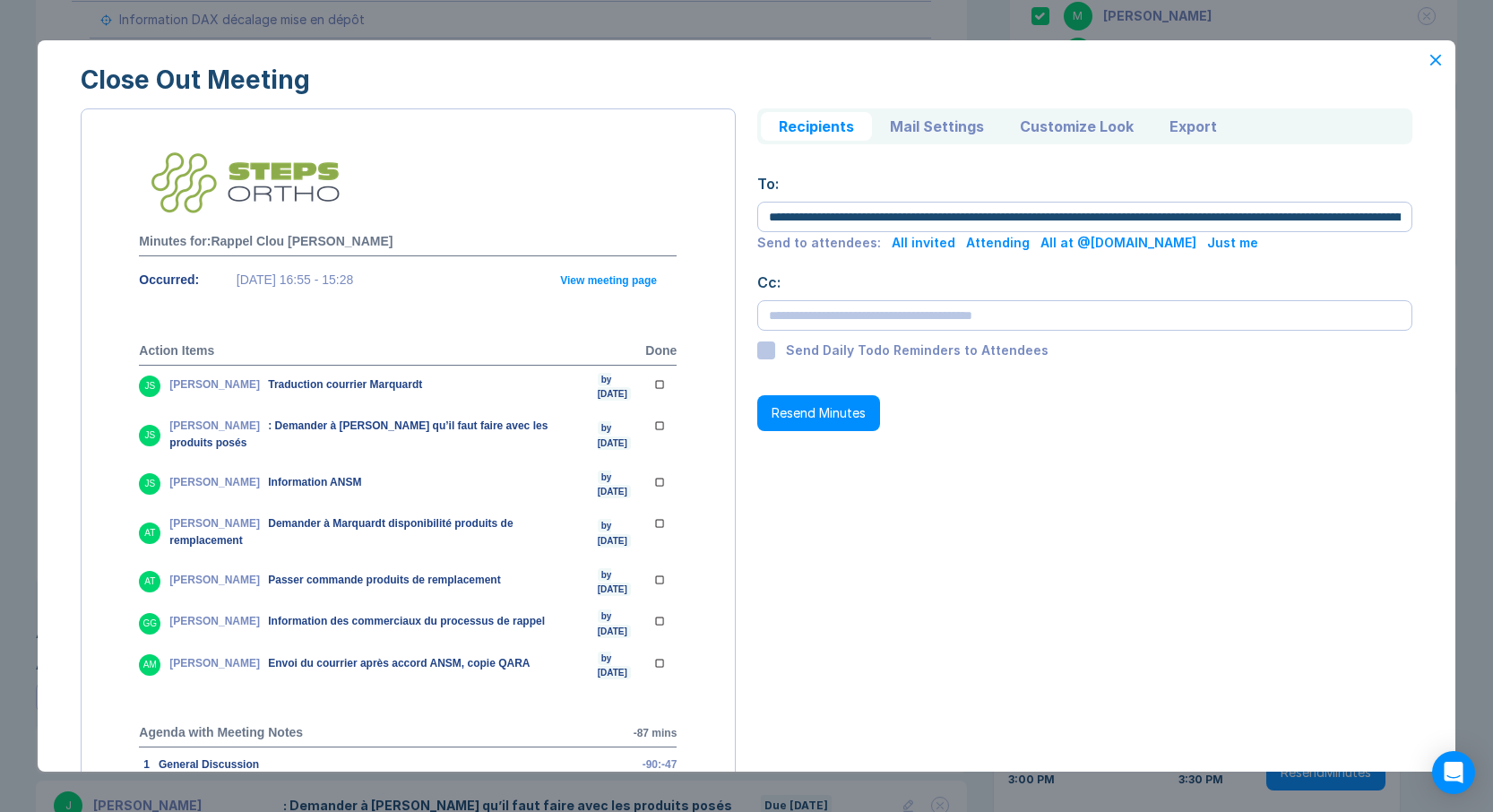
click at [1179, 128] on button "Export" at bounding box center [1193, 126] width 83 height 29
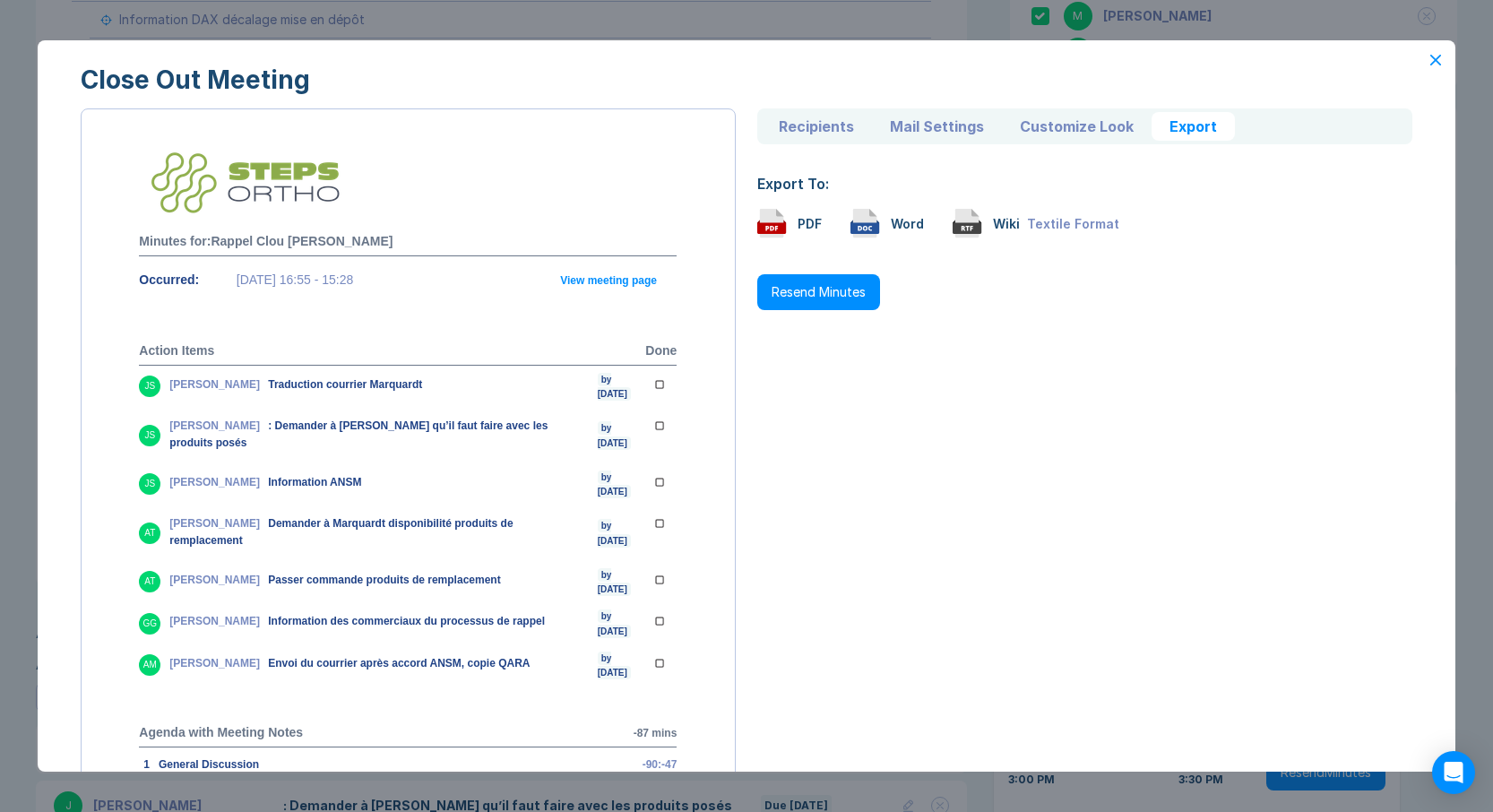
click at [777, 228] on icon at bounding box center [772, 229] width 29 height 11
click at [1431, 59] on icon at bounding box center [1435, 59] width 9 height 9
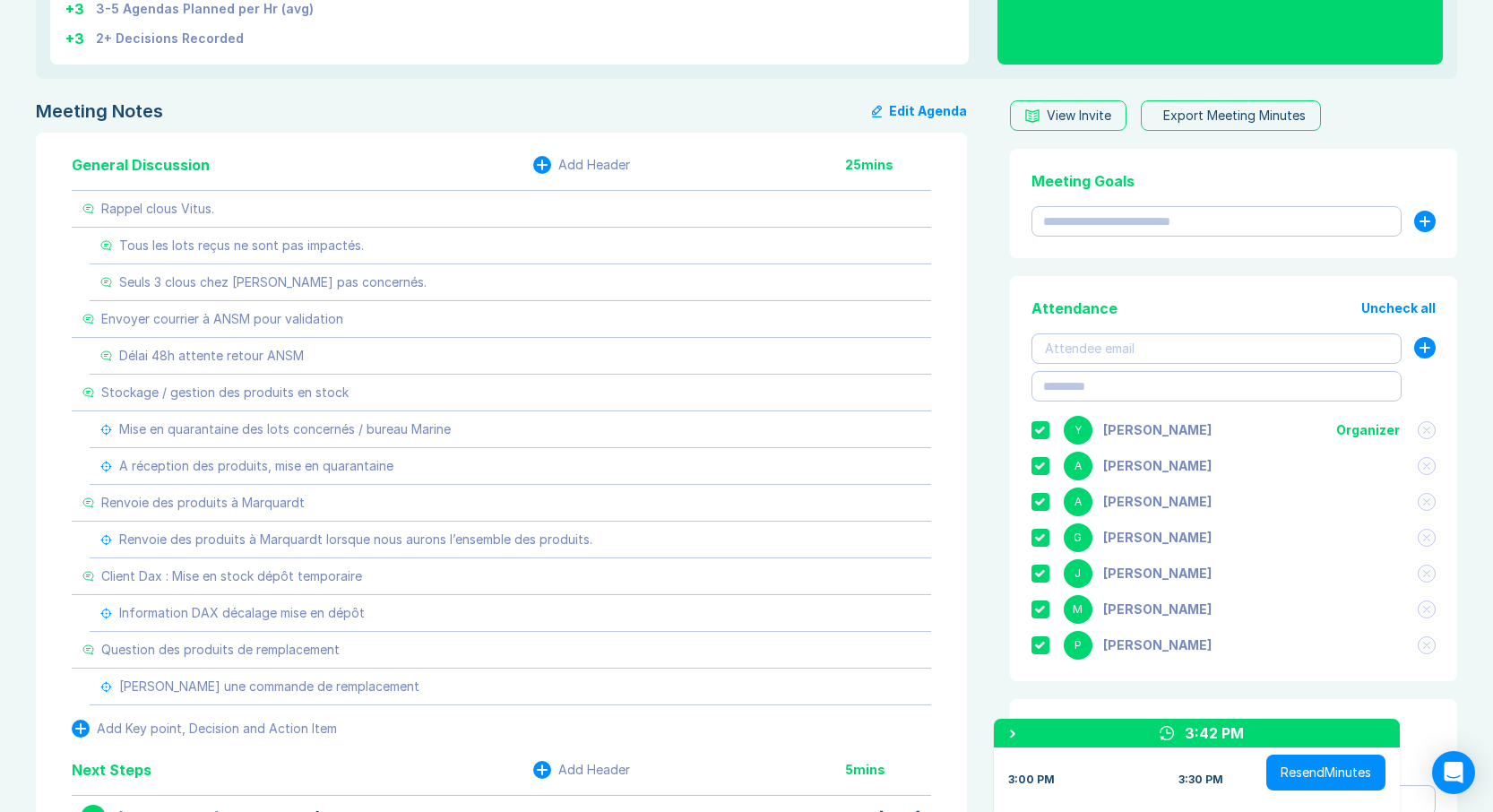
scroll to position [0, 0]
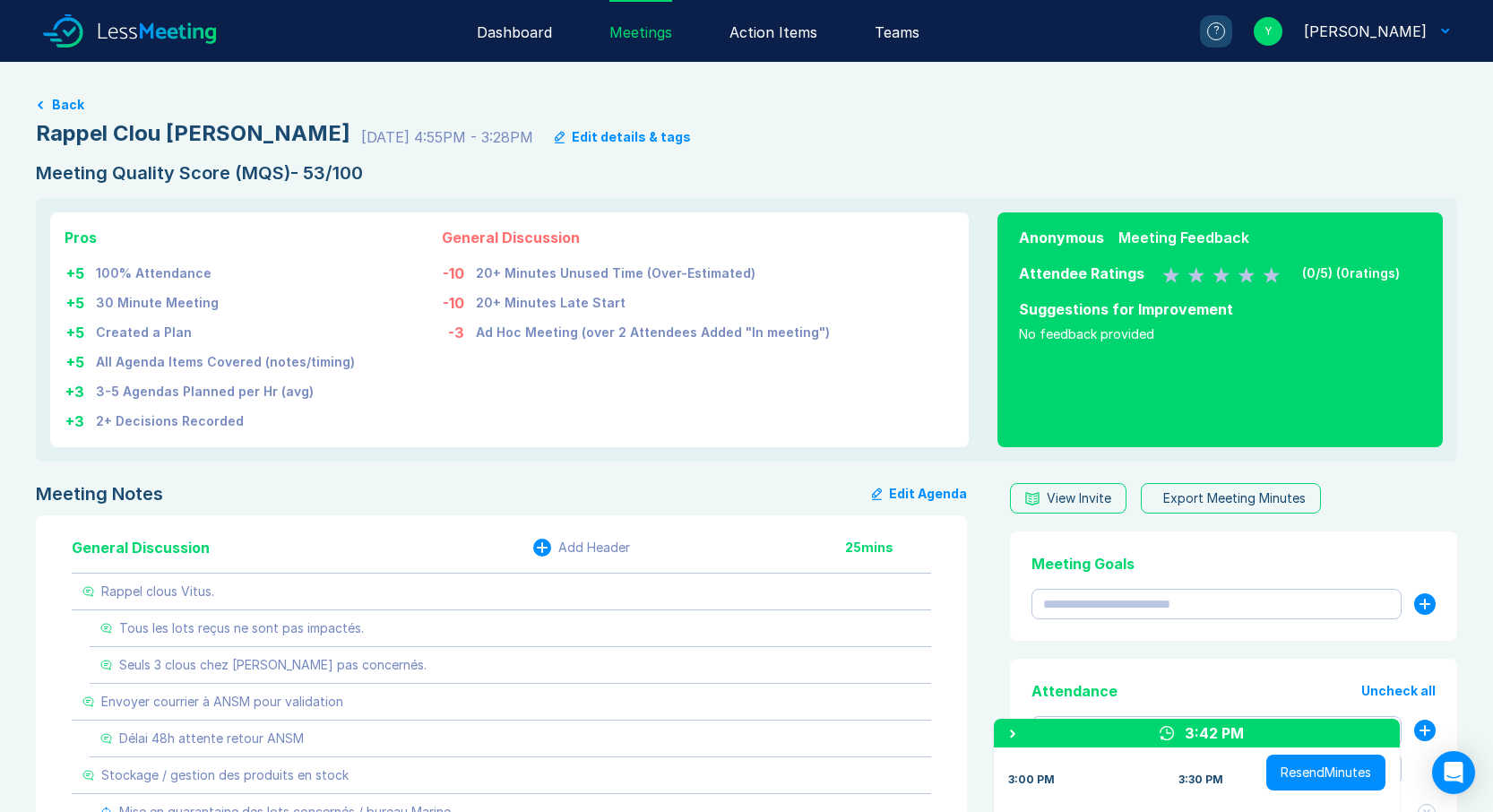
click at [537, 32] on div "Dashboard" at bounding box center [514, 31] width 76 height 62
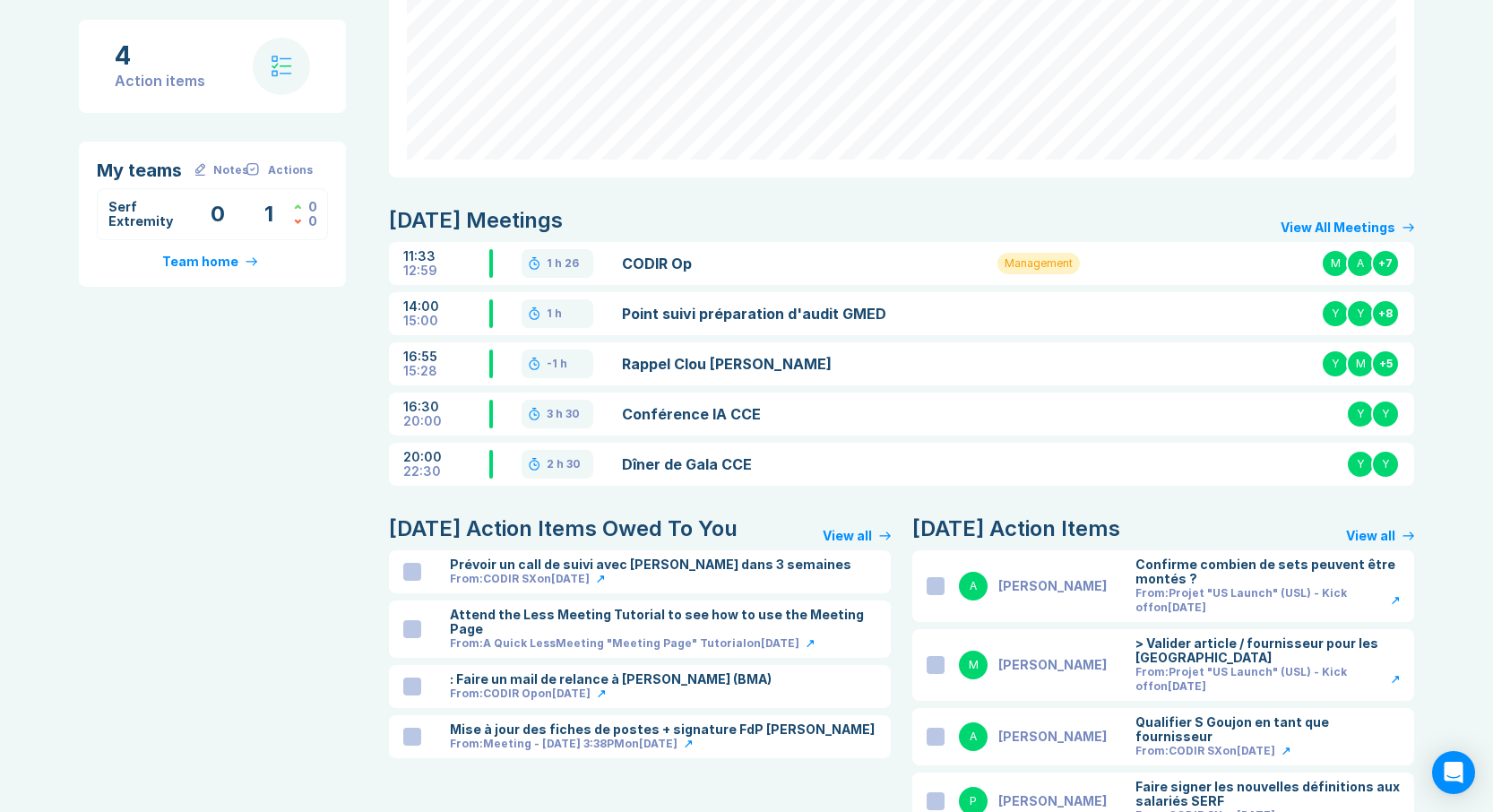
scroll to position [270, 0]
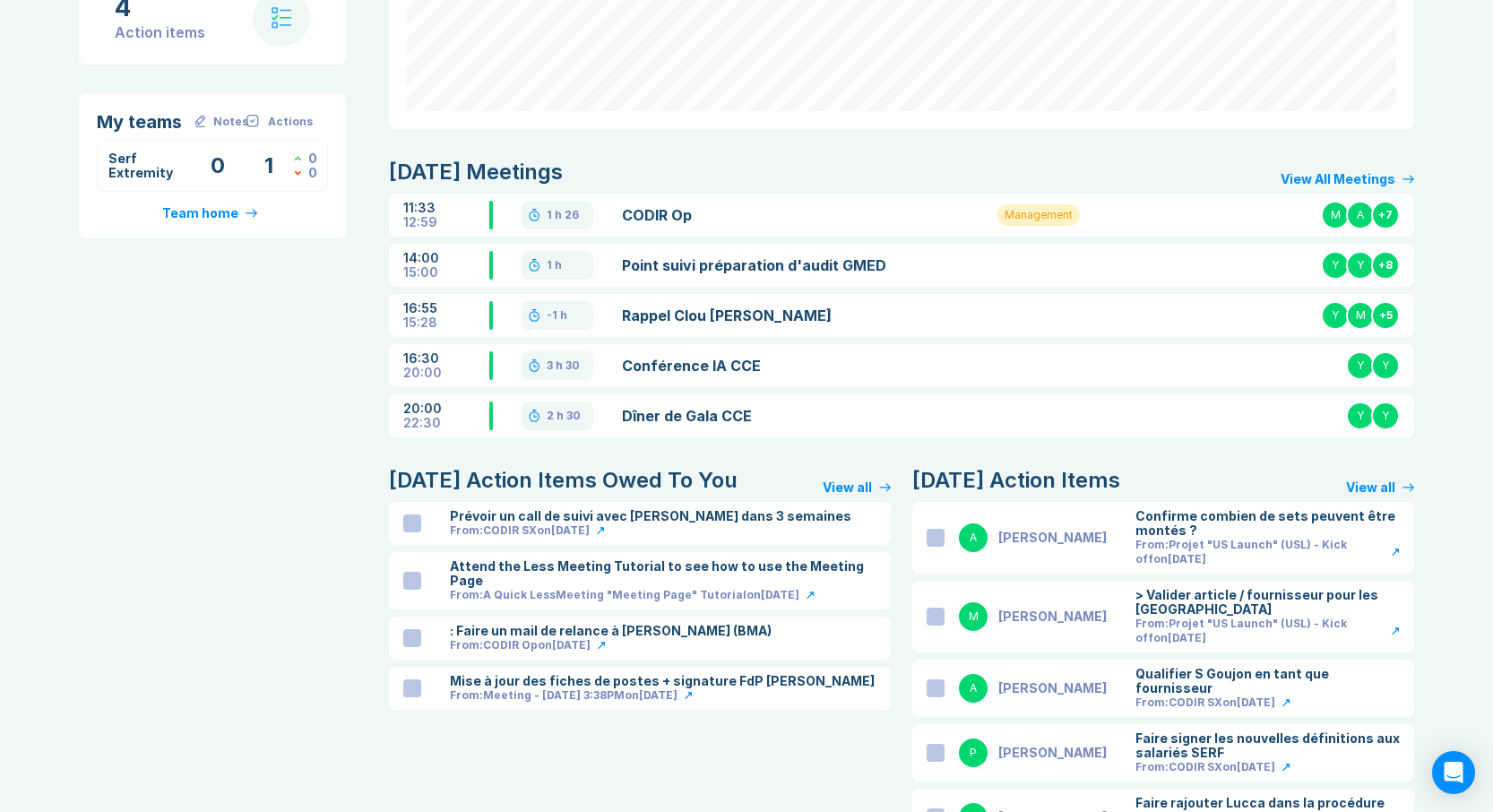
click at [410, 524] on div at bounding box center [412, 523] width 18 height 18
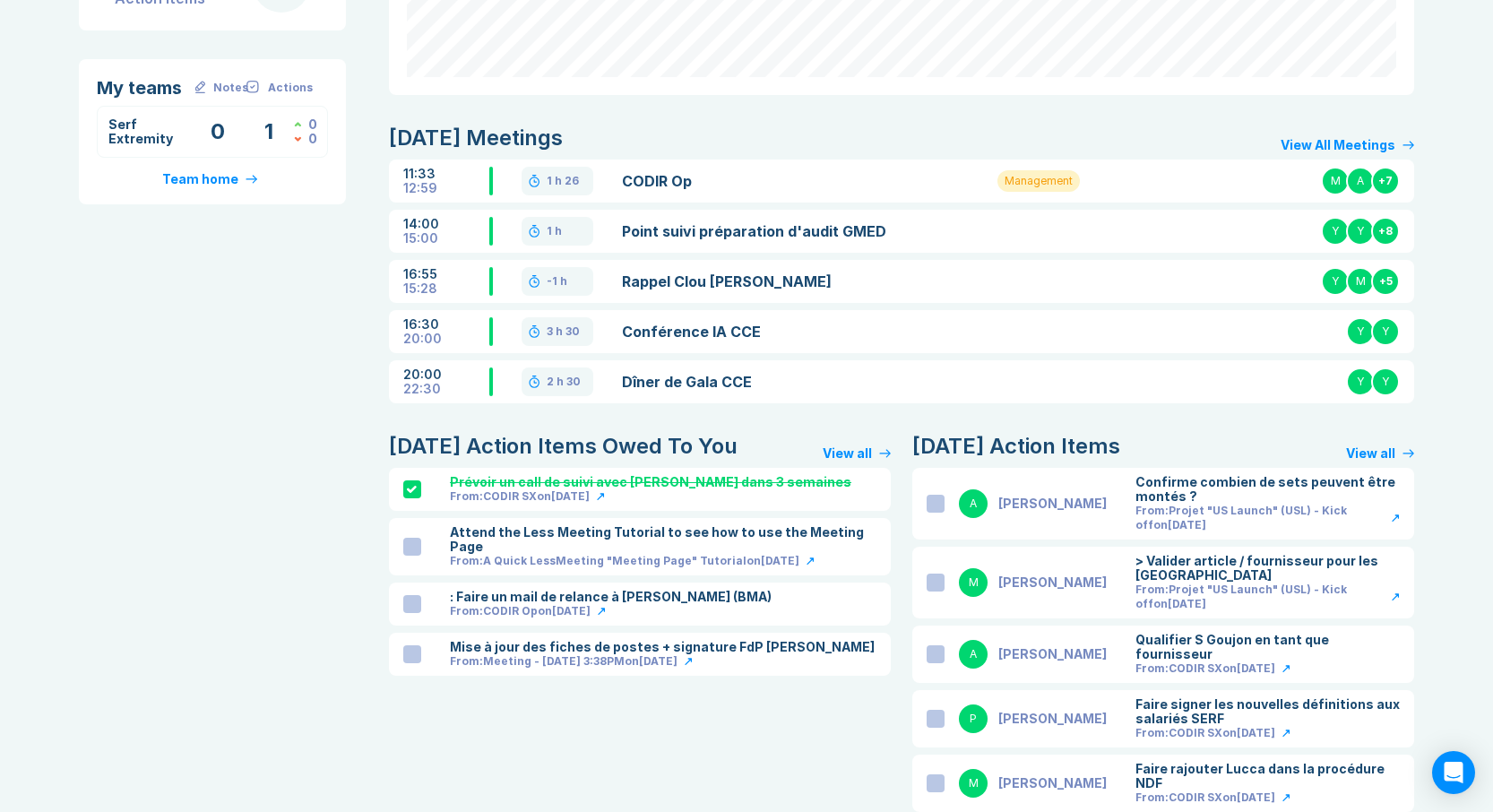
click at [410, 595] on div at bounding box center [412, 603] width 18 height 18
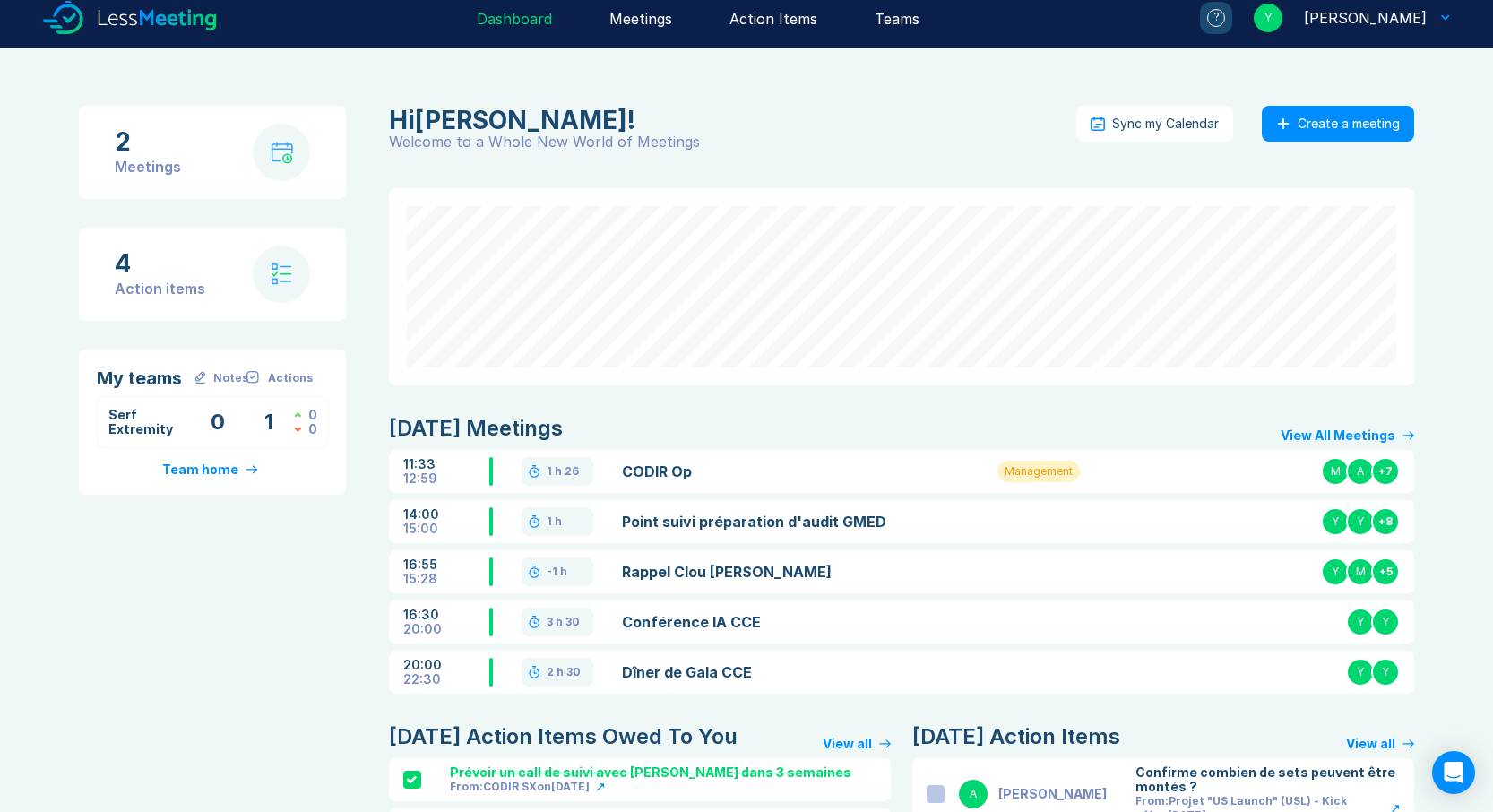
scroll to position [0, 0]
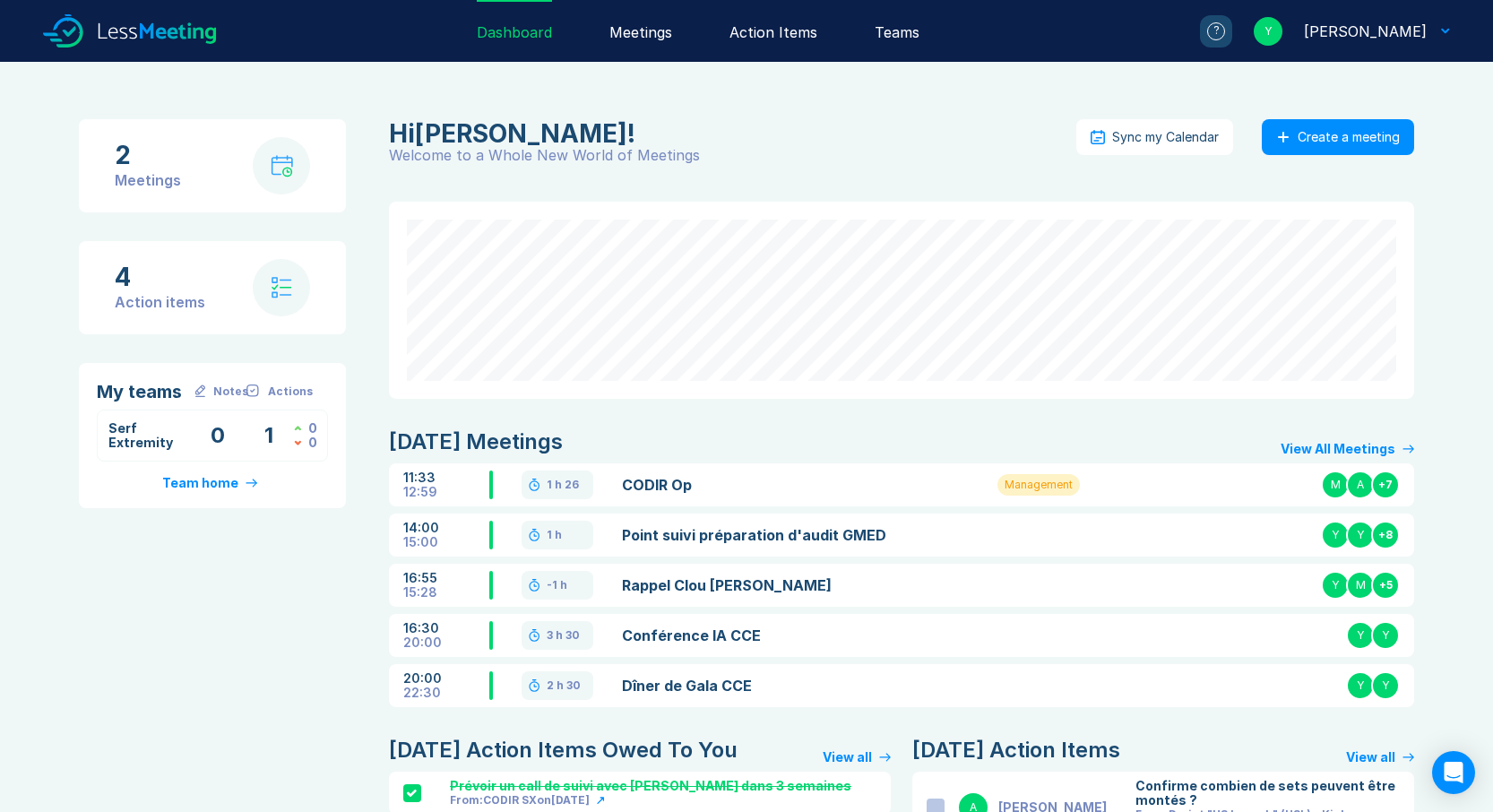
click at [215, 485] on div "Team home" at bounding box center [200, 483] width 77 height 14
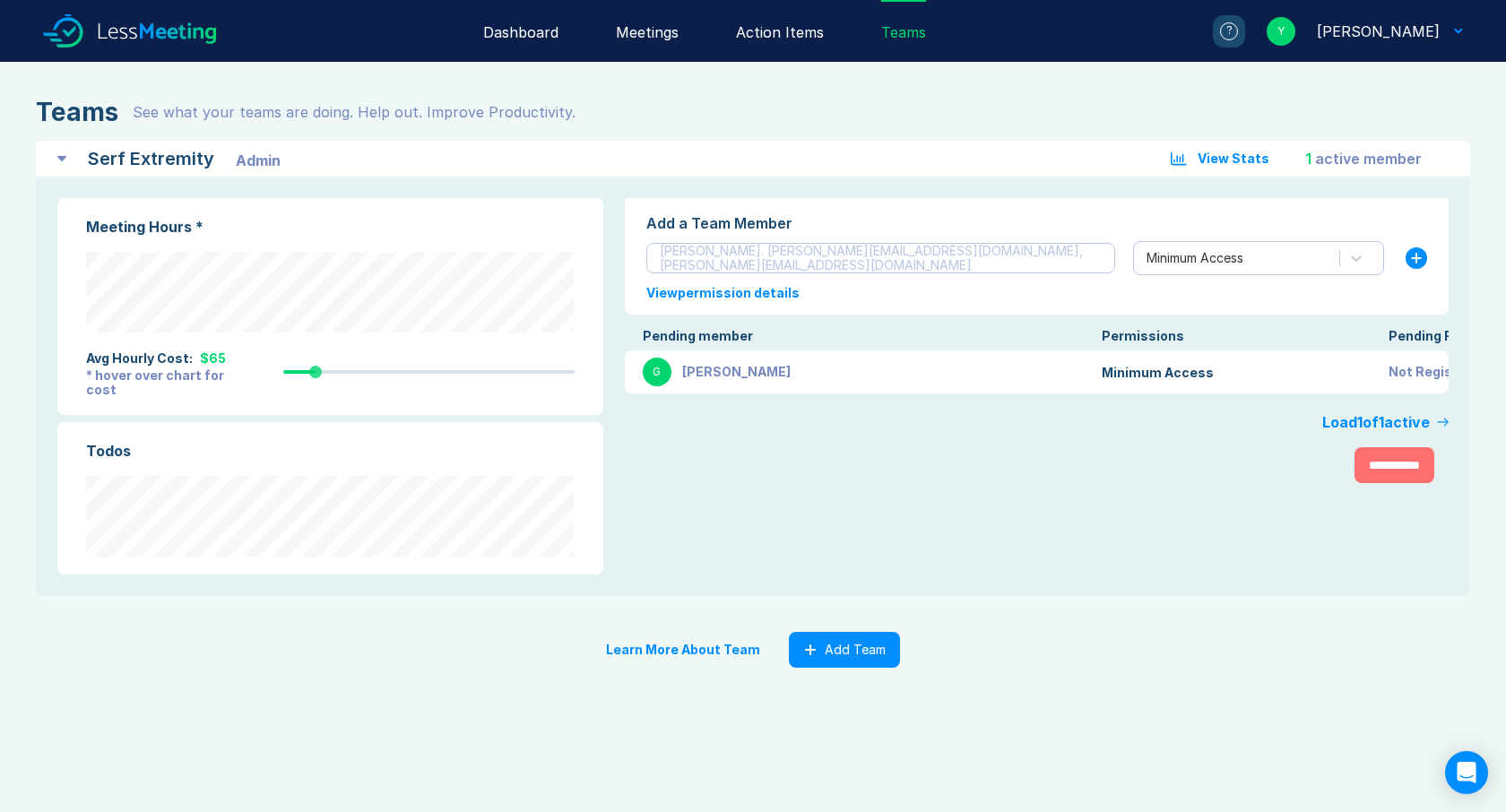
click at [1403, 32] on div "Yannick RICOL" at bounding box center [1379, 32] width 123 height 21
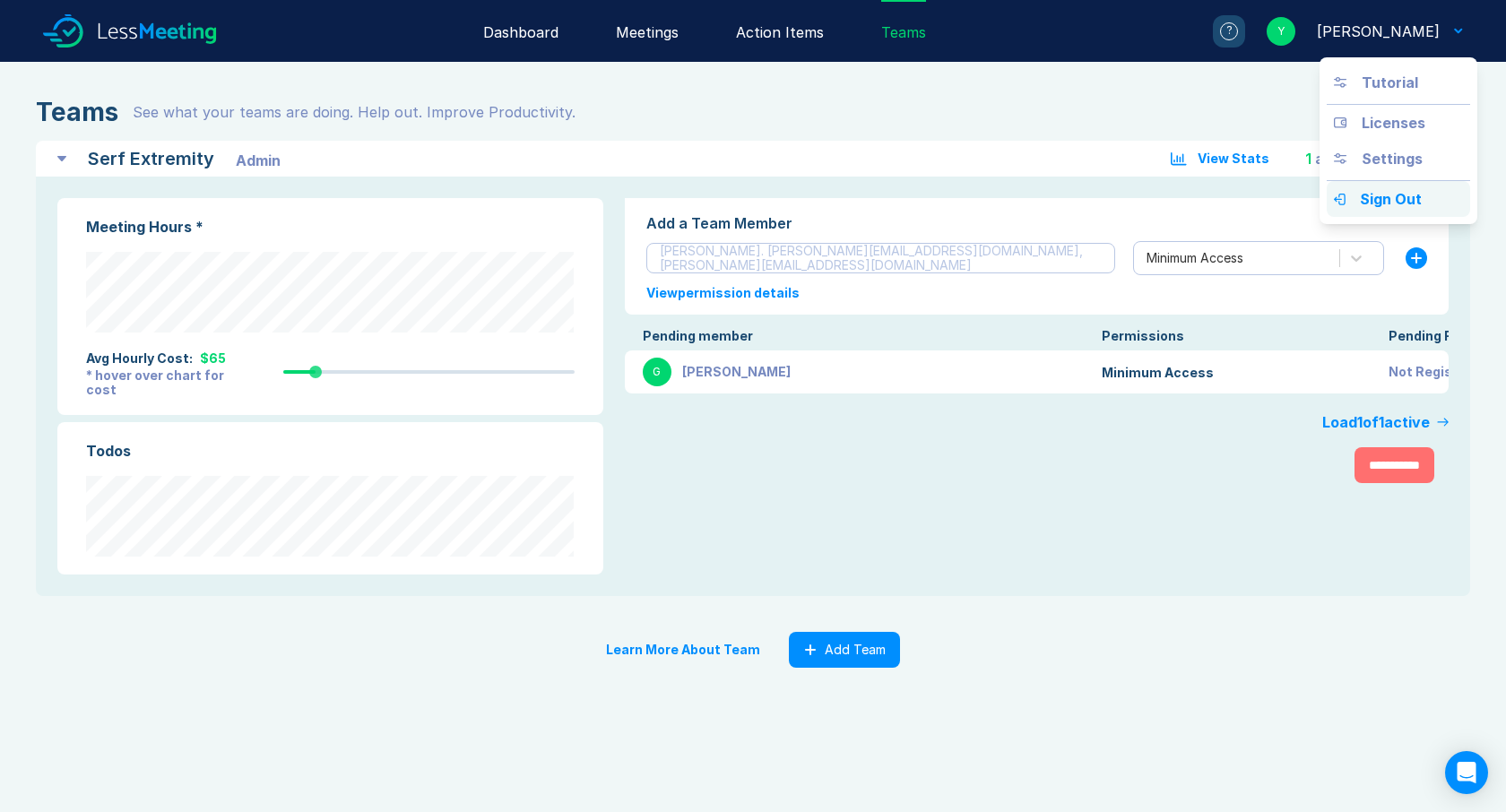
click at [1393, 199] on div "Sign Out" at bounding box center [1391, 199] width 62 height 21
